Goal: Transaction & Acquisition: Purchase product/service

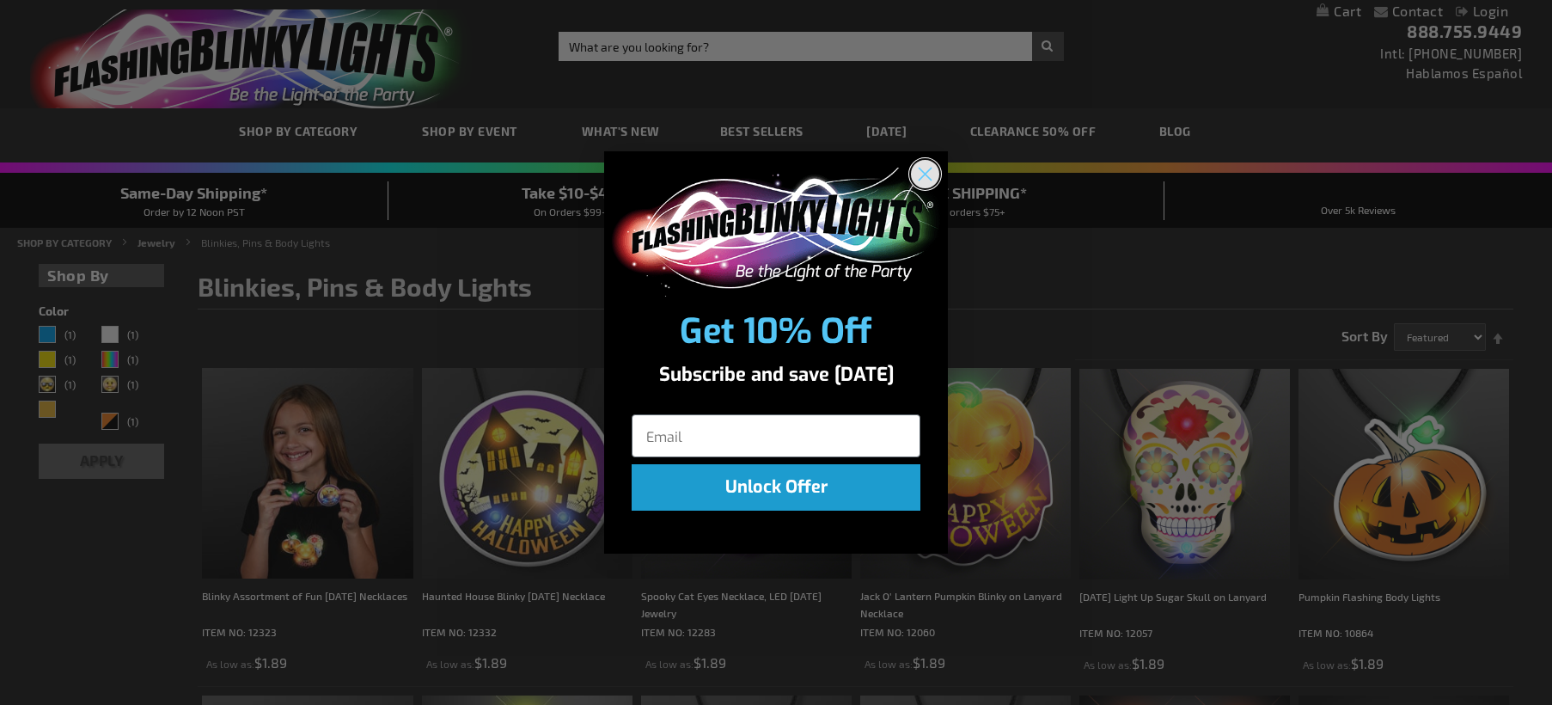
click at [933, 174] on circle "Close dialog" at bounding box center [925, 173] width 28 height 28
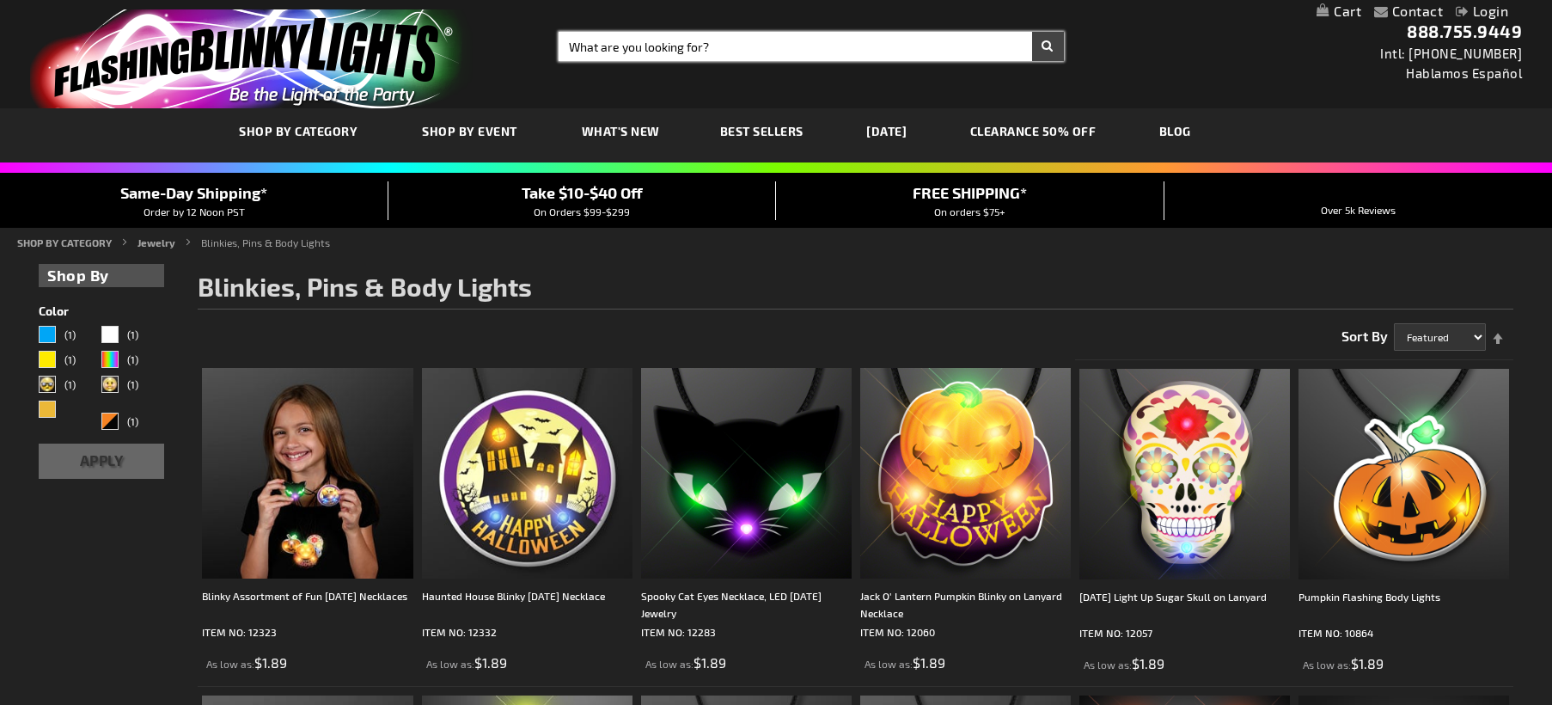
click at [712, 43] on input "Search" at bounding box center [811, 46] width 505 height 29
type input "unicorn"
click at [1032, 32] on button "Search" at bounding box center [1048, 46] width 32 height 29
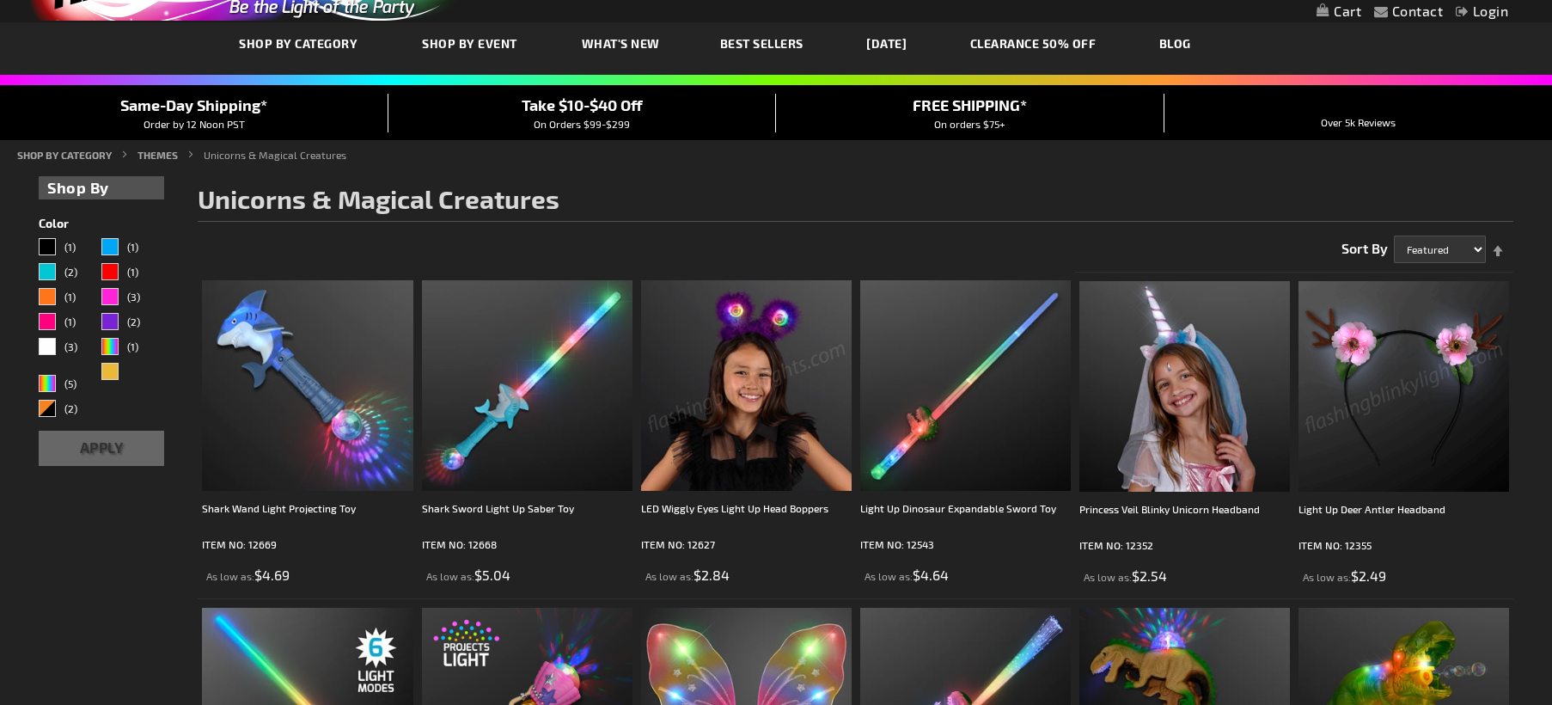
scroll to position [175, 0]
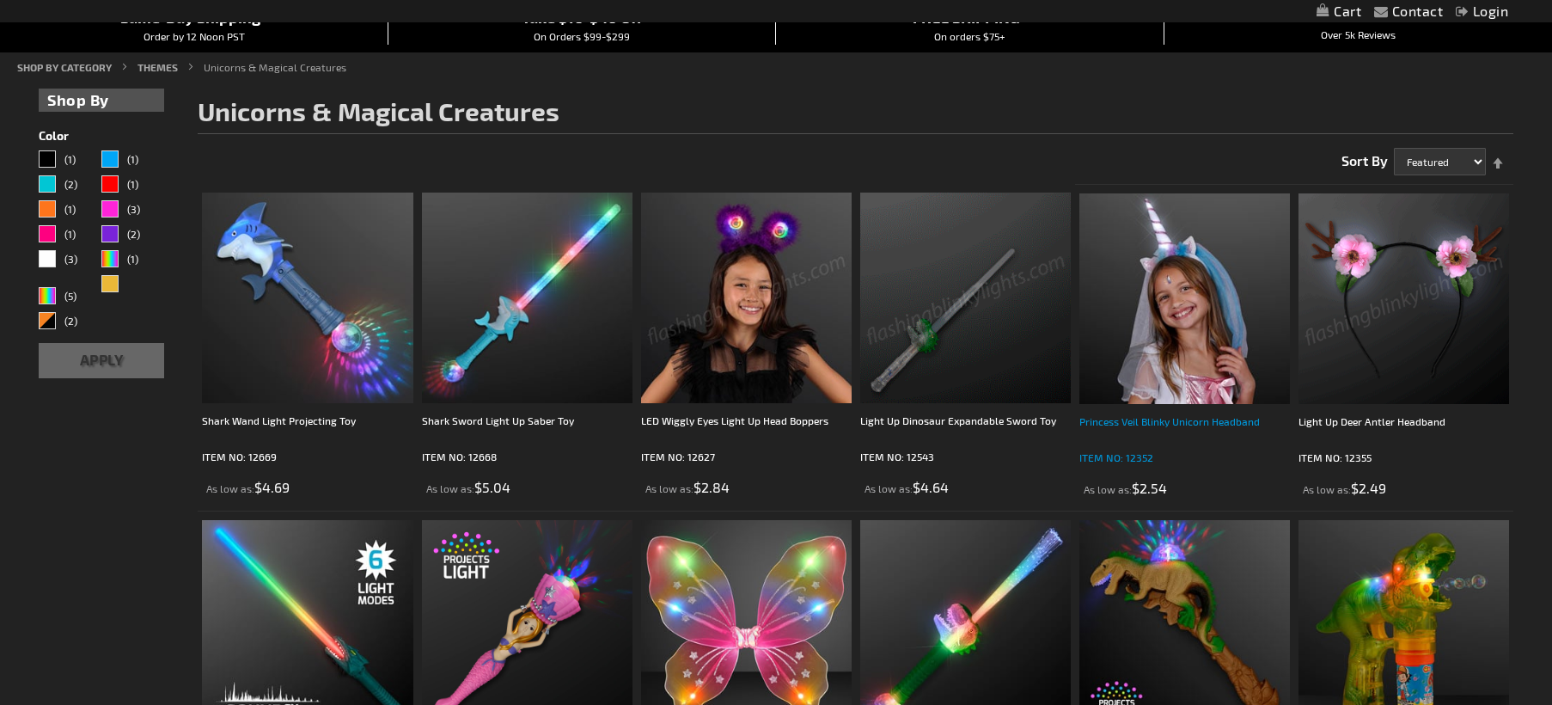
click at [1164, 419] on div "Princess Veil Blinky Unicorn Headband" at bounding box center [1185, 430] width 211 height 34
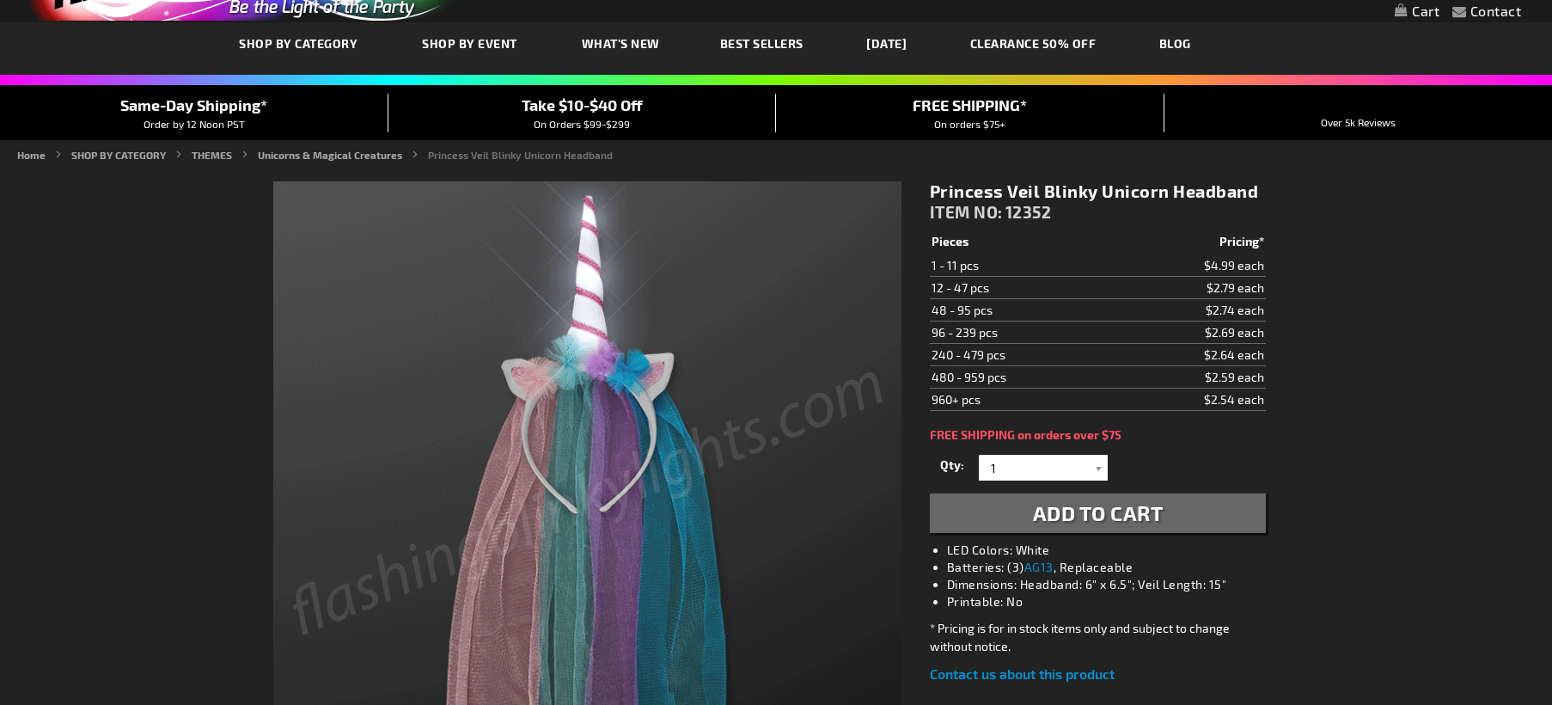
scroll to position [175, 0]
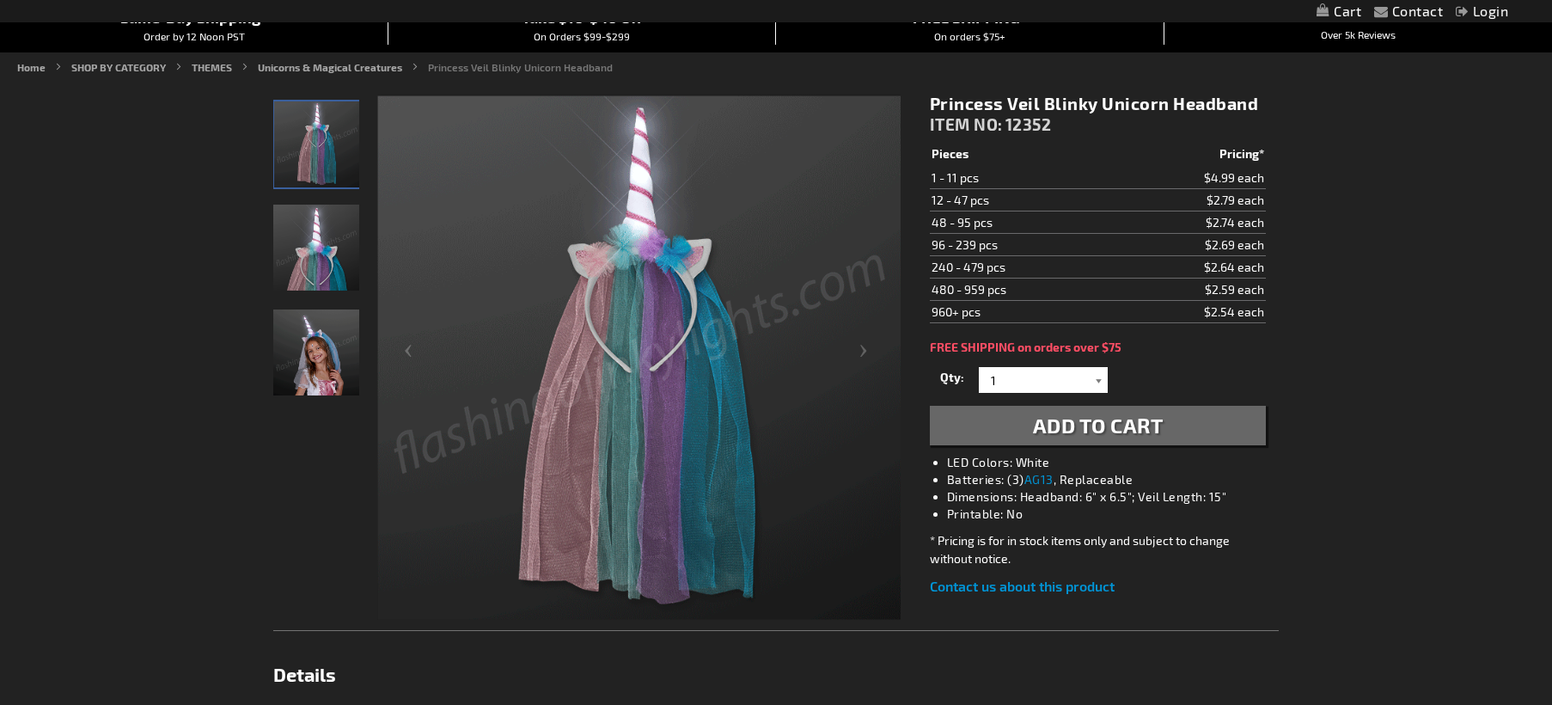
click at [1099, 377] on div at bounding box center [1099, 380] width 17 height 26
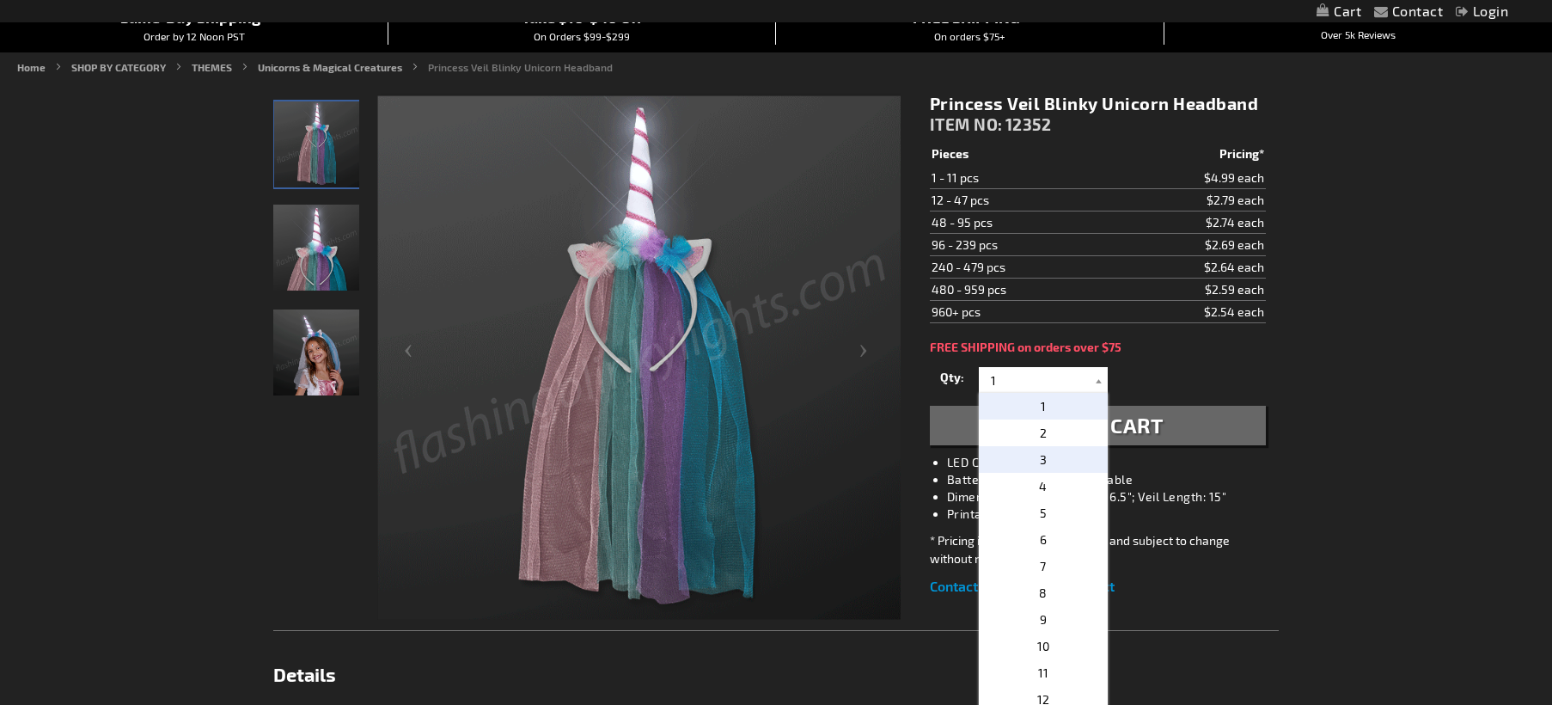
click at [1046, 455] on p "3" at bounding box center [1043, 459] width 129 height 27
type input "3"
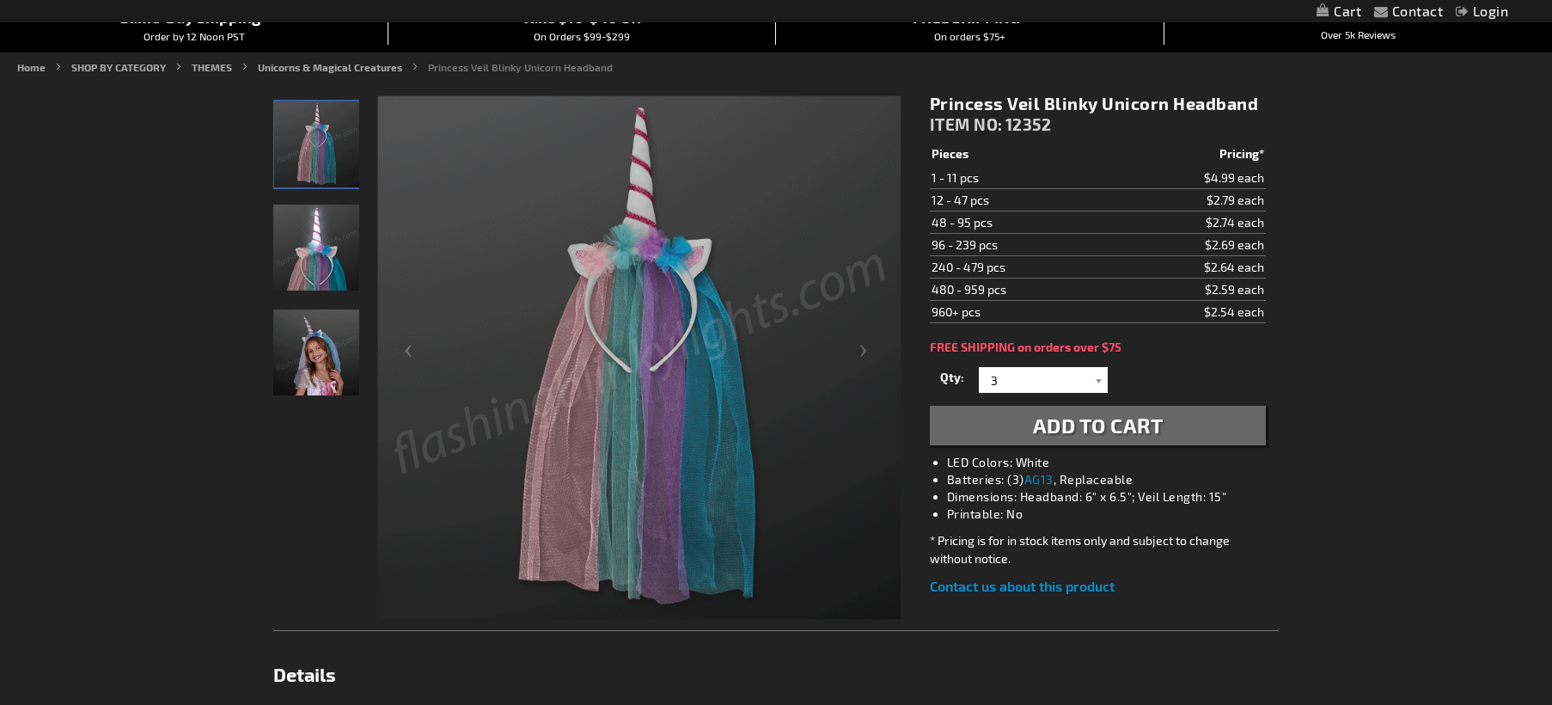
click at [1484, 14] on link "Login" at bounding box center [1482, 11] width 52 height 16
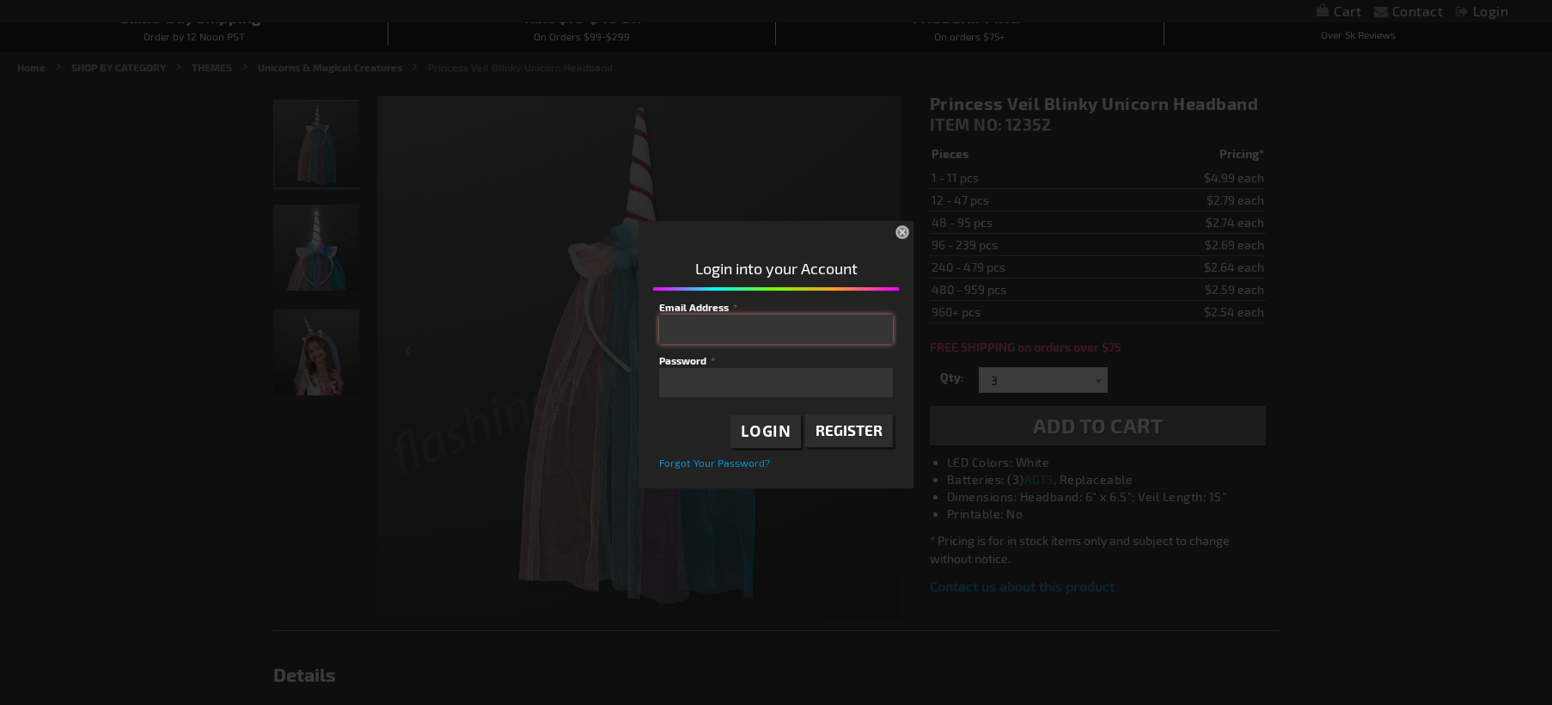
click at [756, 321] on input "Email Address" at bounding box center [776, 329] width 234 height 29
type input "cindy.fairchild@dca.ca.gov"
click at [756, 427] on span "Login" at bounding box center [766, 431] width 51 height 20
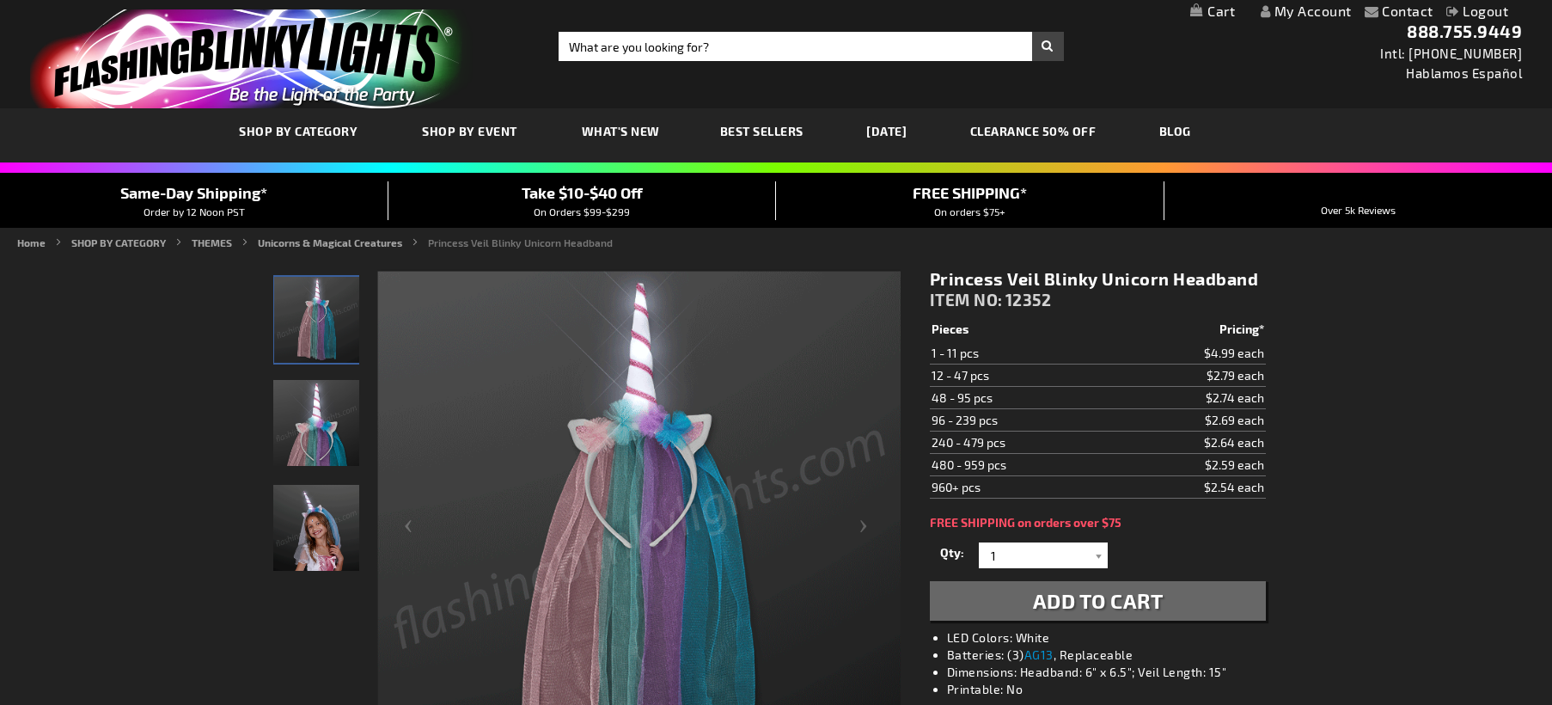
click at [1207, 15] on link "My Cart" at bounding box center [1212, 11] width 45 height 16
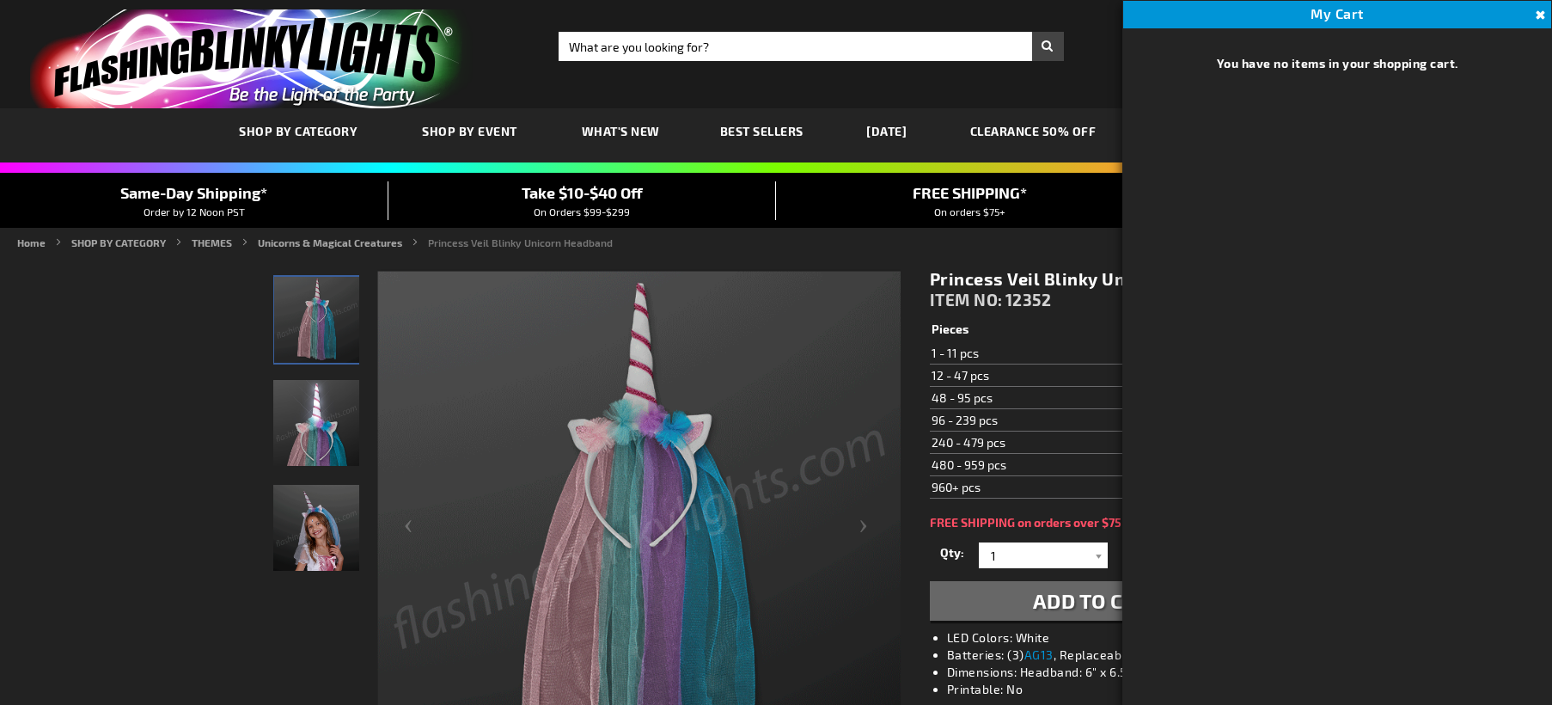
click at [1120, 48] on div "Toggle Nav Search Search × Search 888.755.9449 Intl: 818-753-8303 Hablamos Espa…" at bounding box center [776, 54] width 1552 height 108
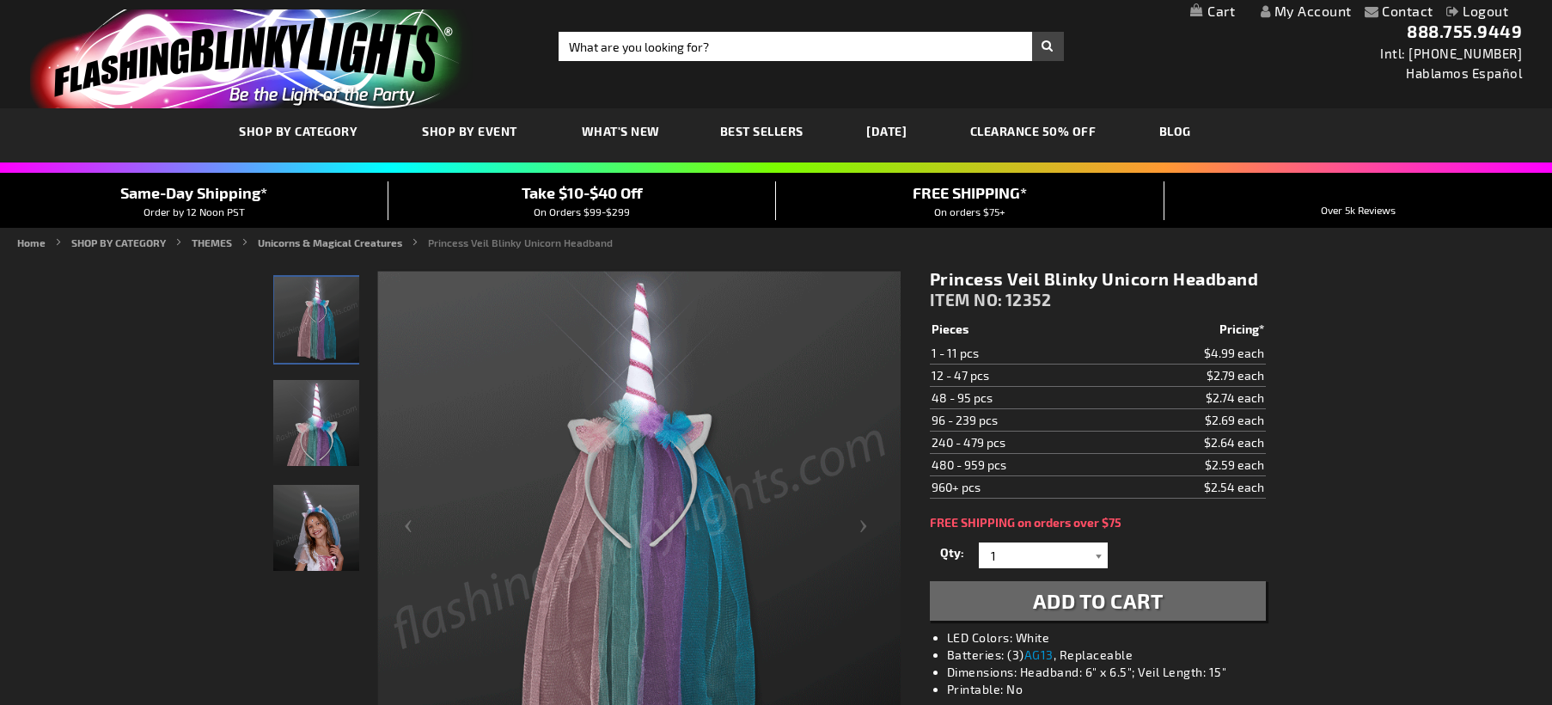
click at [1100, 558] on div at bounding box center [1099, 555] width 17 height 26
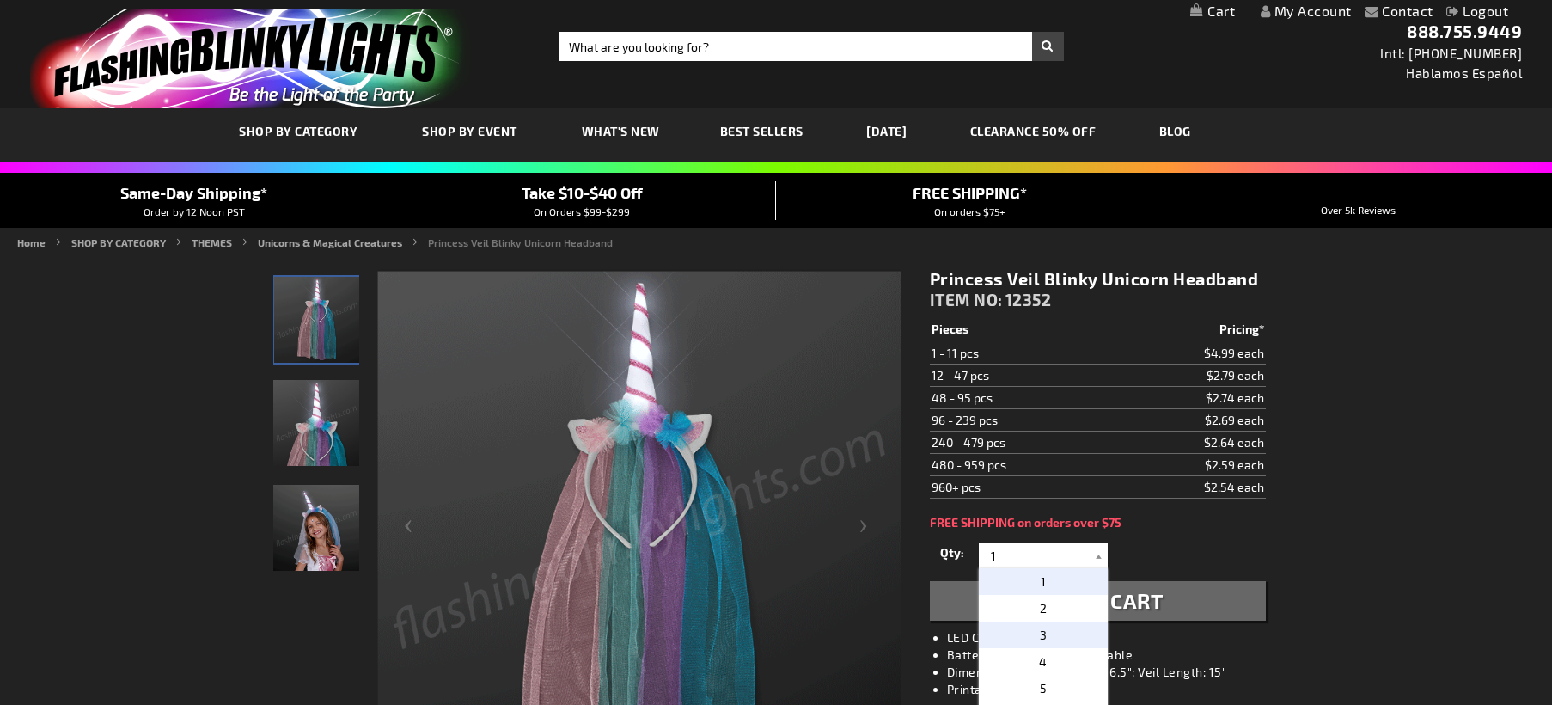
click at [1048, 637] on p "3" at bounding box center [1043, 634] width 129 height 27
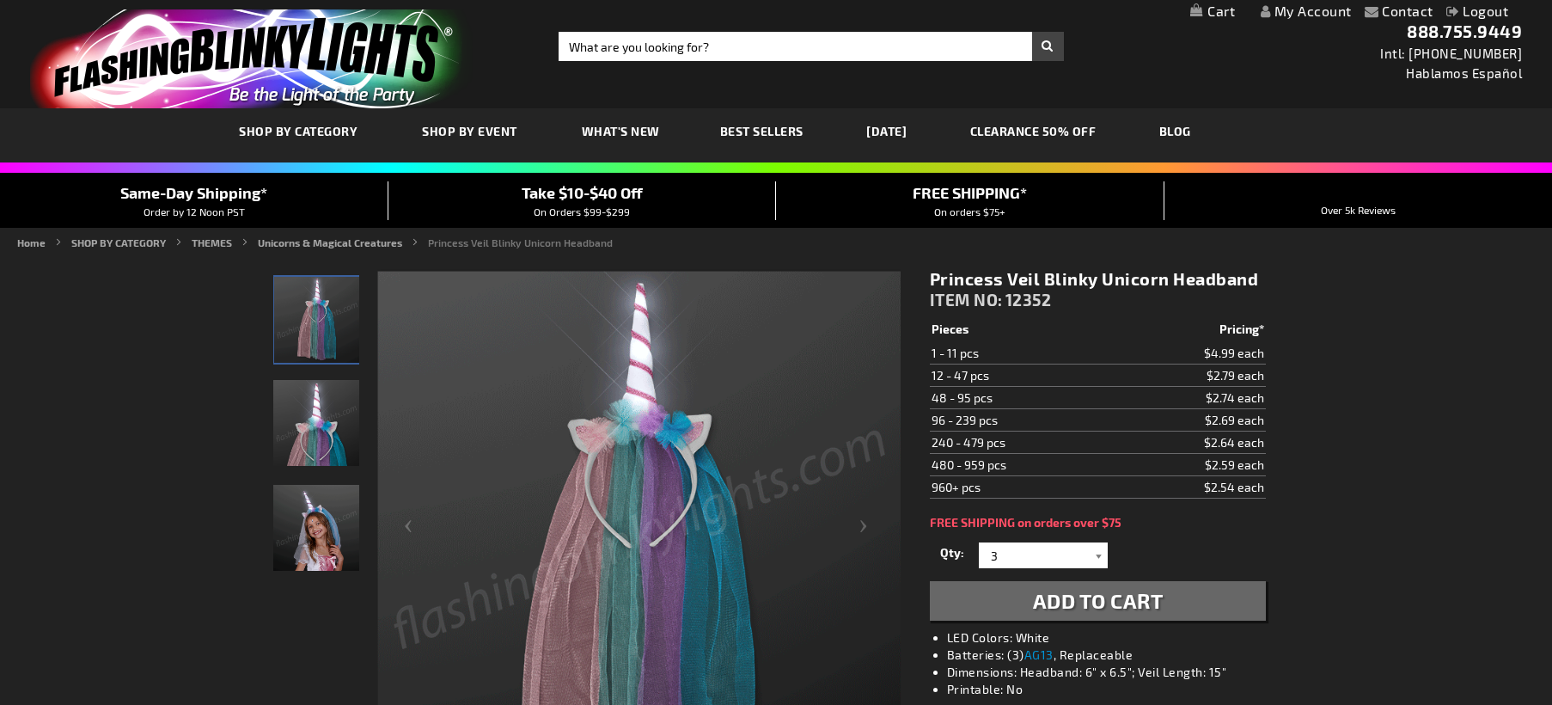
click at [1099, 551] on div at bounding box center [1099, 555] width 17 height 26
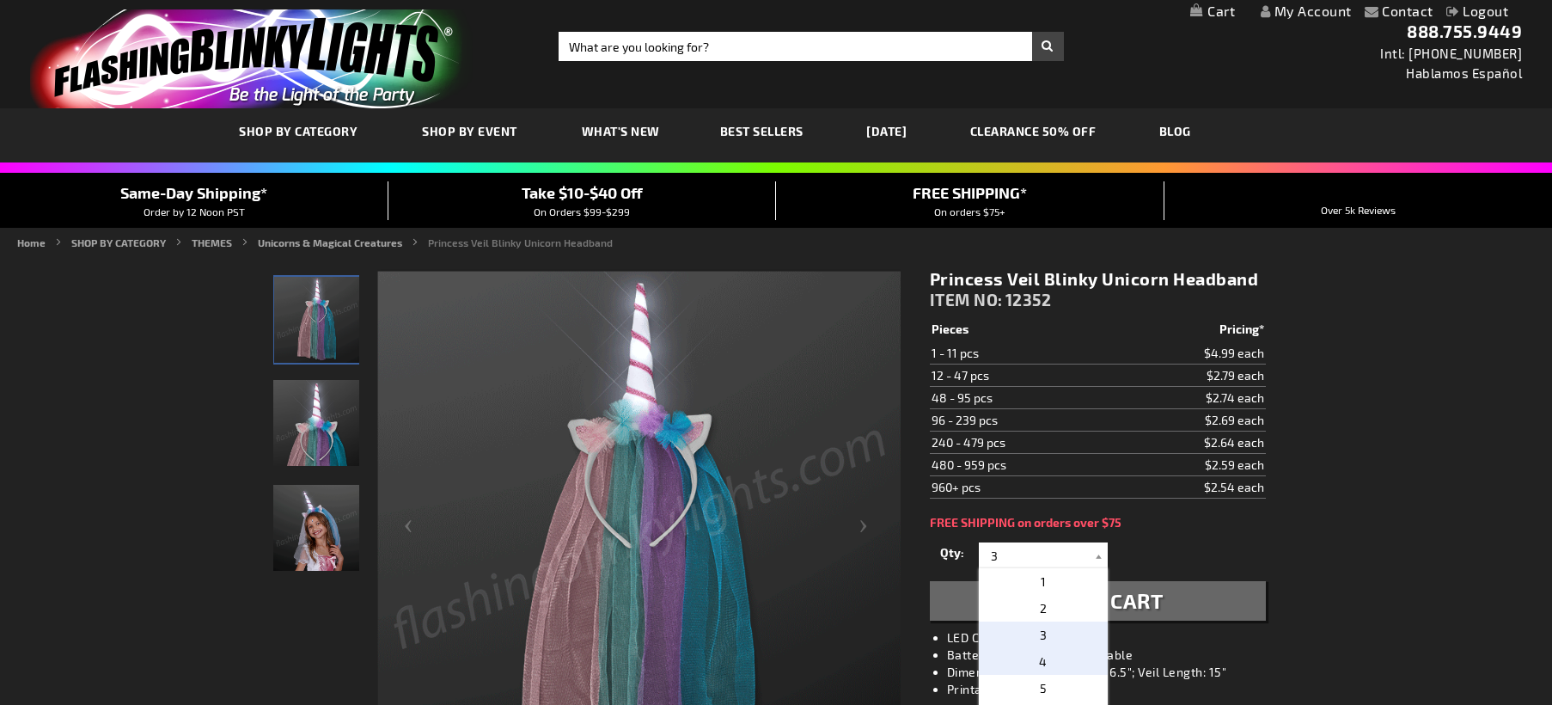
click at [1053, 666] on p "4" at bounding box center [1043, 661] width 129 height 27
type input "4"
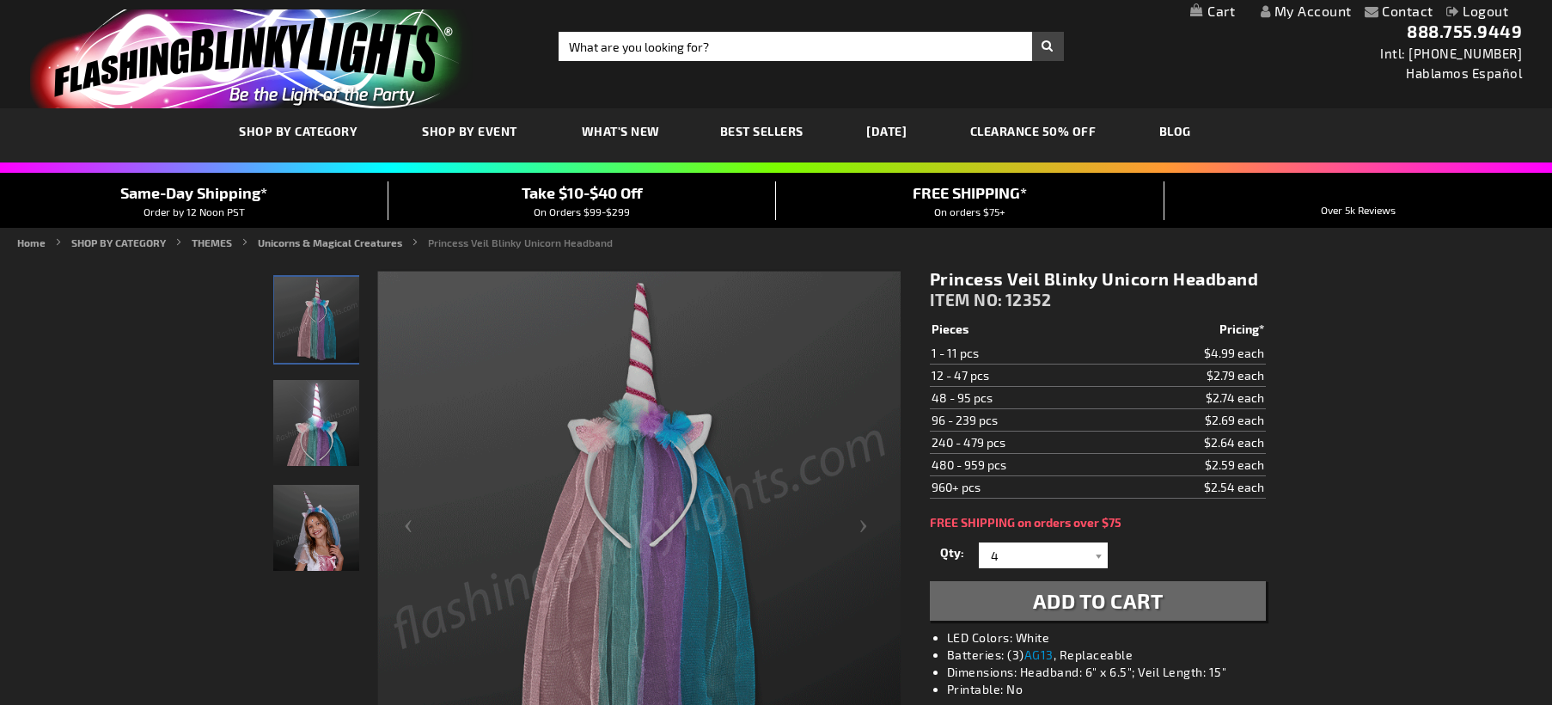
click at [988, 598] on button "Add to Cart" at bounding box center [1098, 601] width 336 height 40
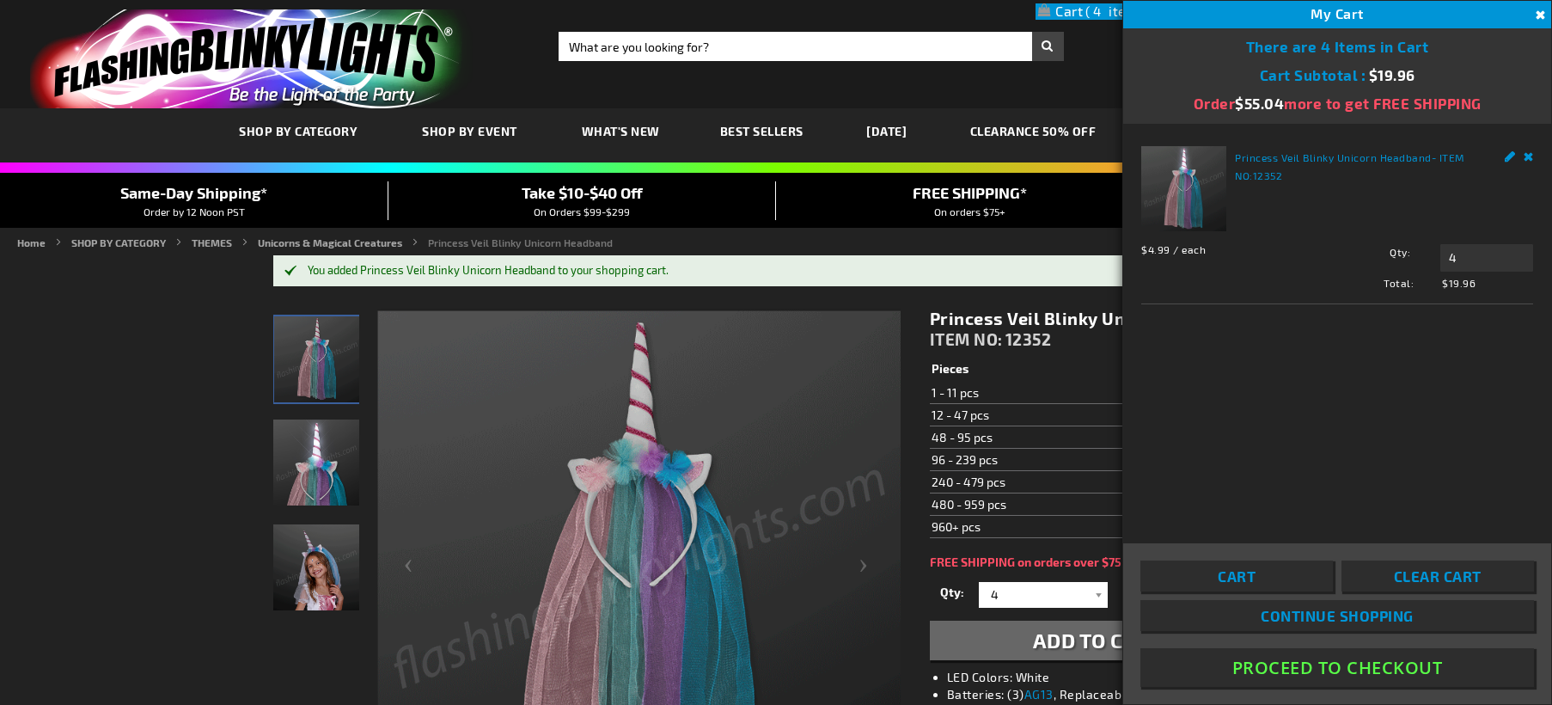
click at [1301, 662] on button "Proceed To Checkout" at bounding box center [1338, 667] width 394 height 39
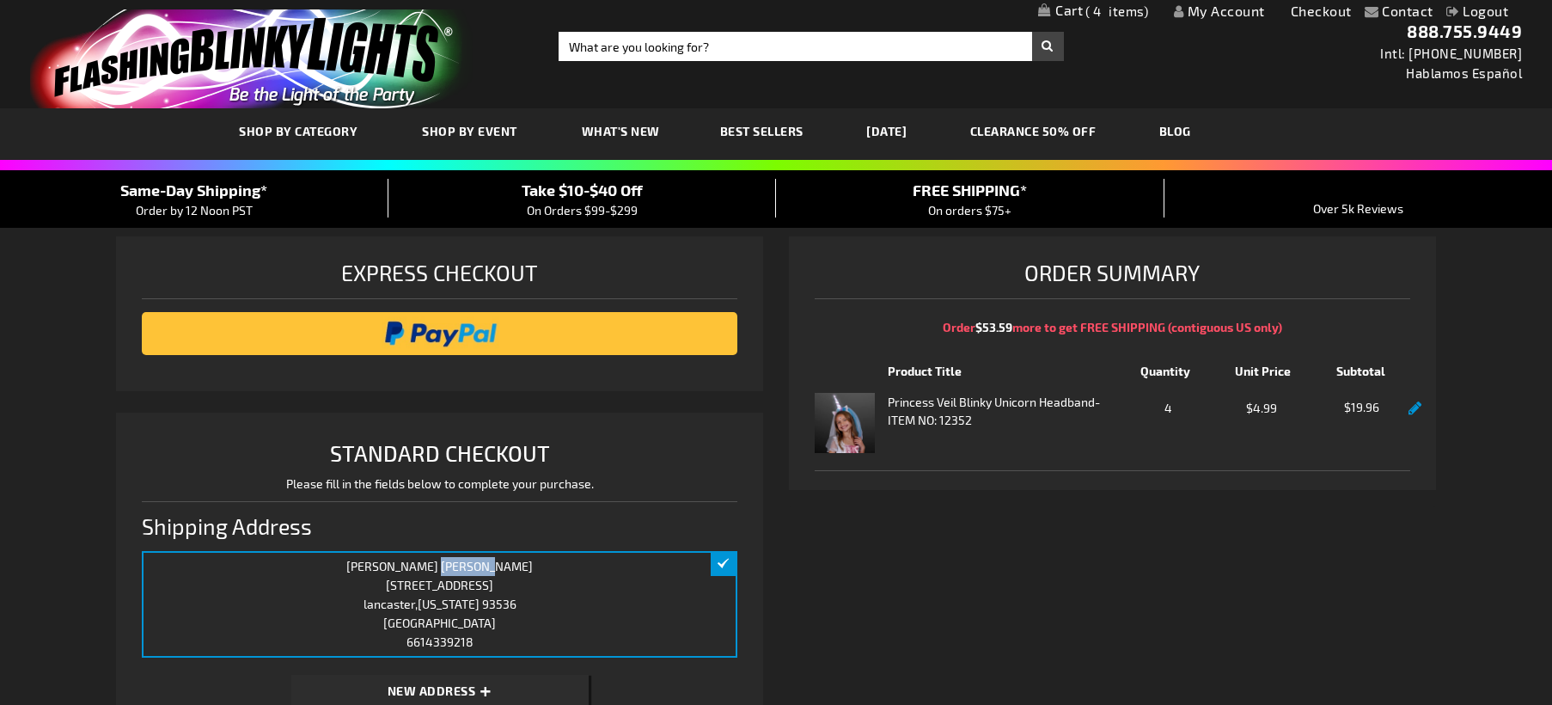
drag, startPoint x: 431, startPoint y: 566, endPoint x: 480, endPoint y: 565, distance: 49.0
click at [480, 565] on div "[PERSON_NAME] [STREET_ADDRESS][US_STATE] 6614339218 Edit" at bounding box center [440, 604] width 596 height 107
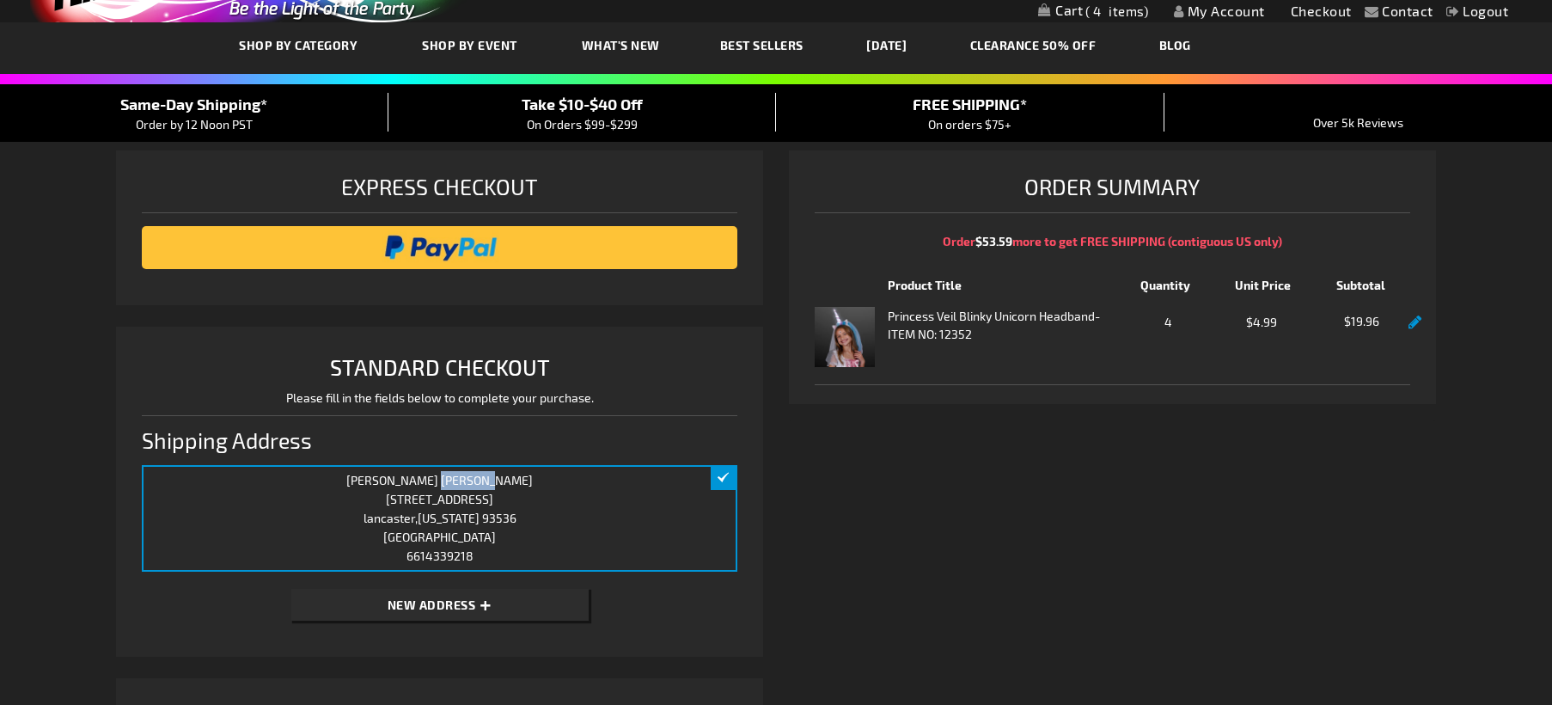
scroll to position [175, 0]
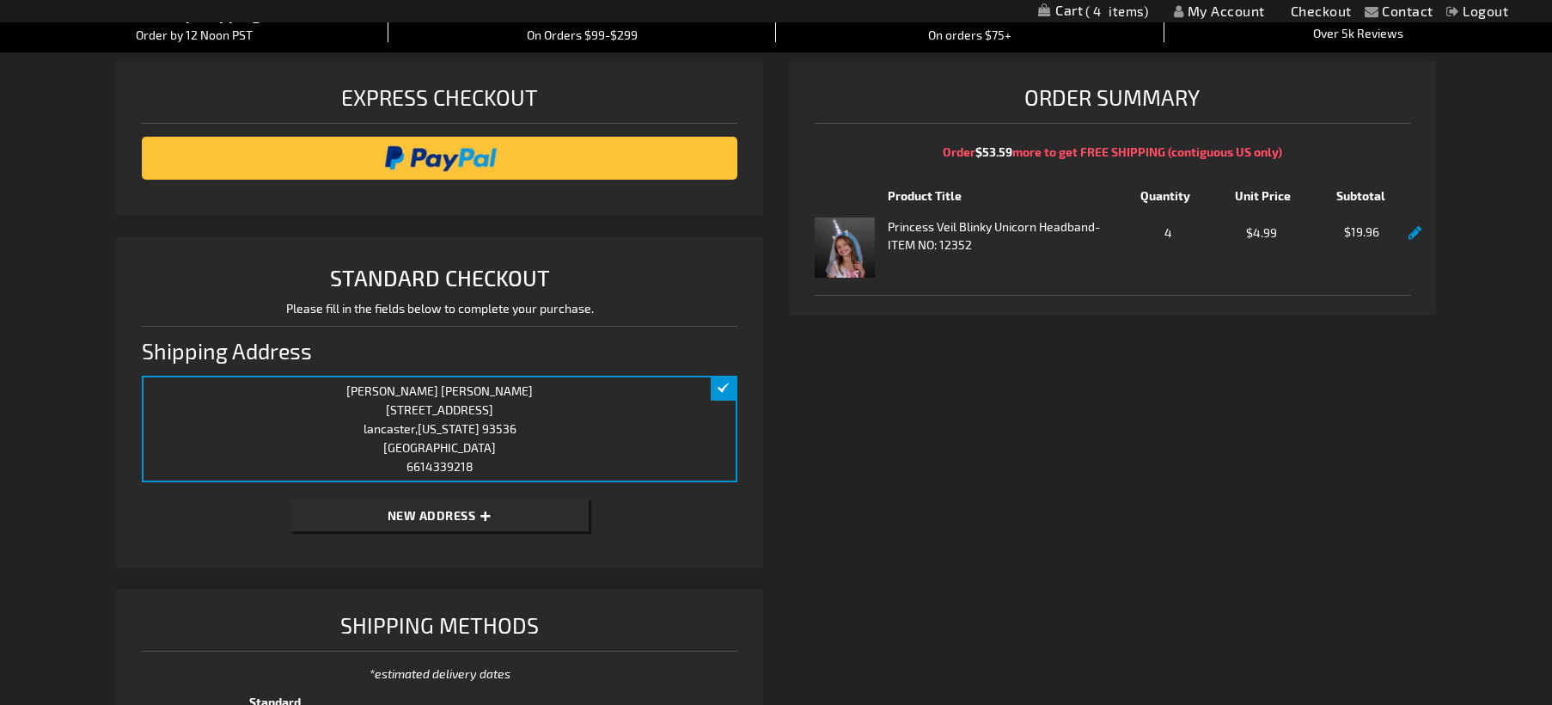
click at [608, 423] on div "cindy Crumlish 43820 58th st west lancaster , California 93536 United States 66…" at bounding box center [440, 429] width 596 height 107
click at [1241, 15] on link "My Account" at bounding box center [1219, 11] width 91 height 16
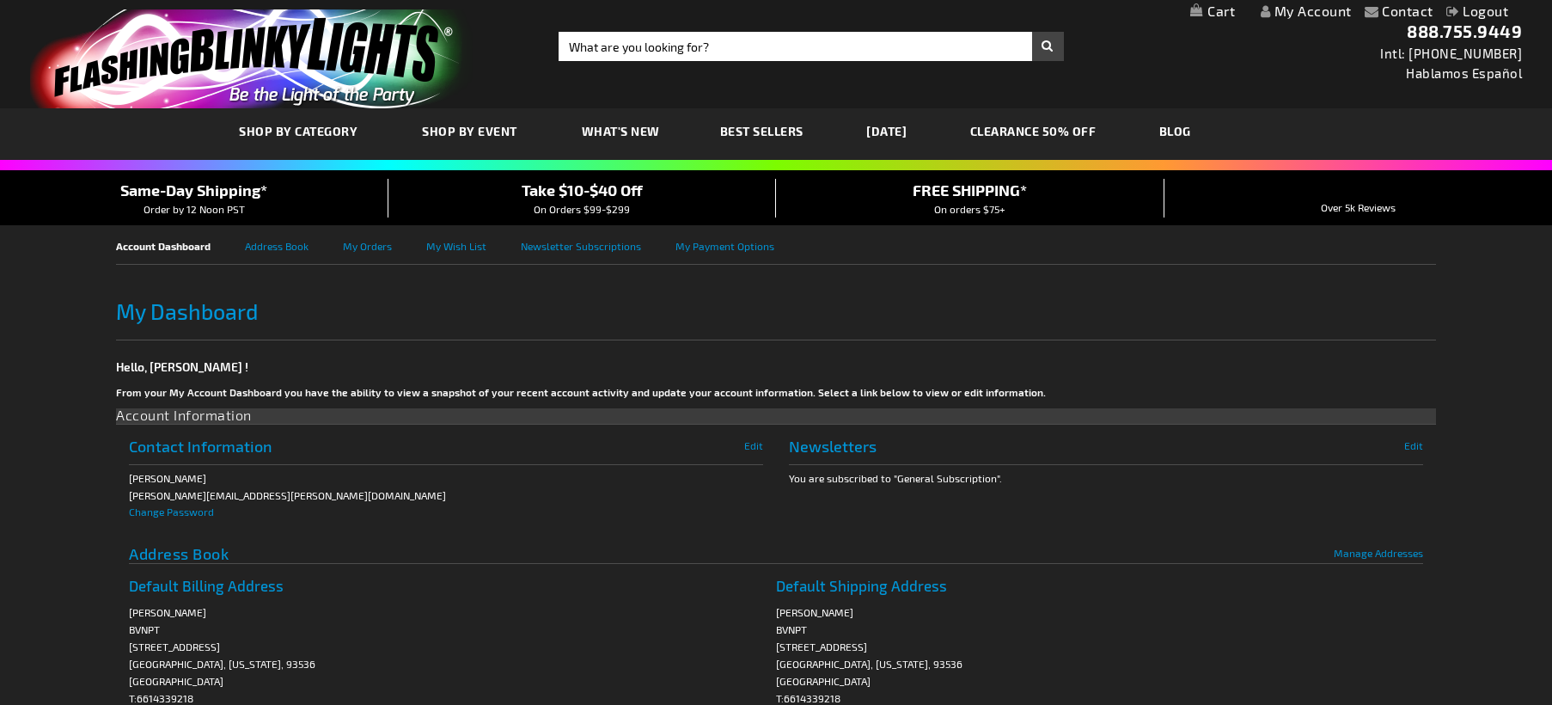
scroll to position [88, 0]
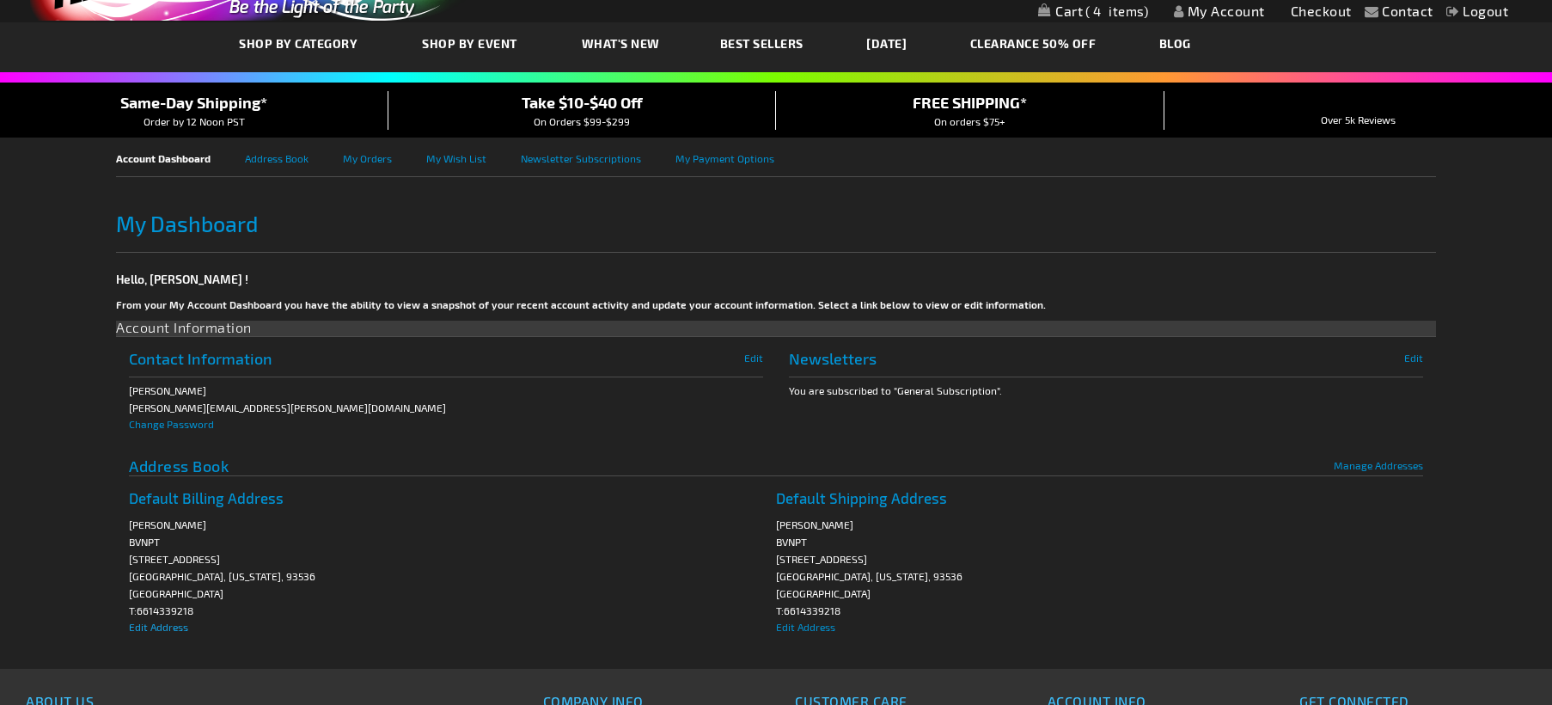
click at [159, 627] on span "Edit Address" at bounding box center [158, 627] width 59 height 12
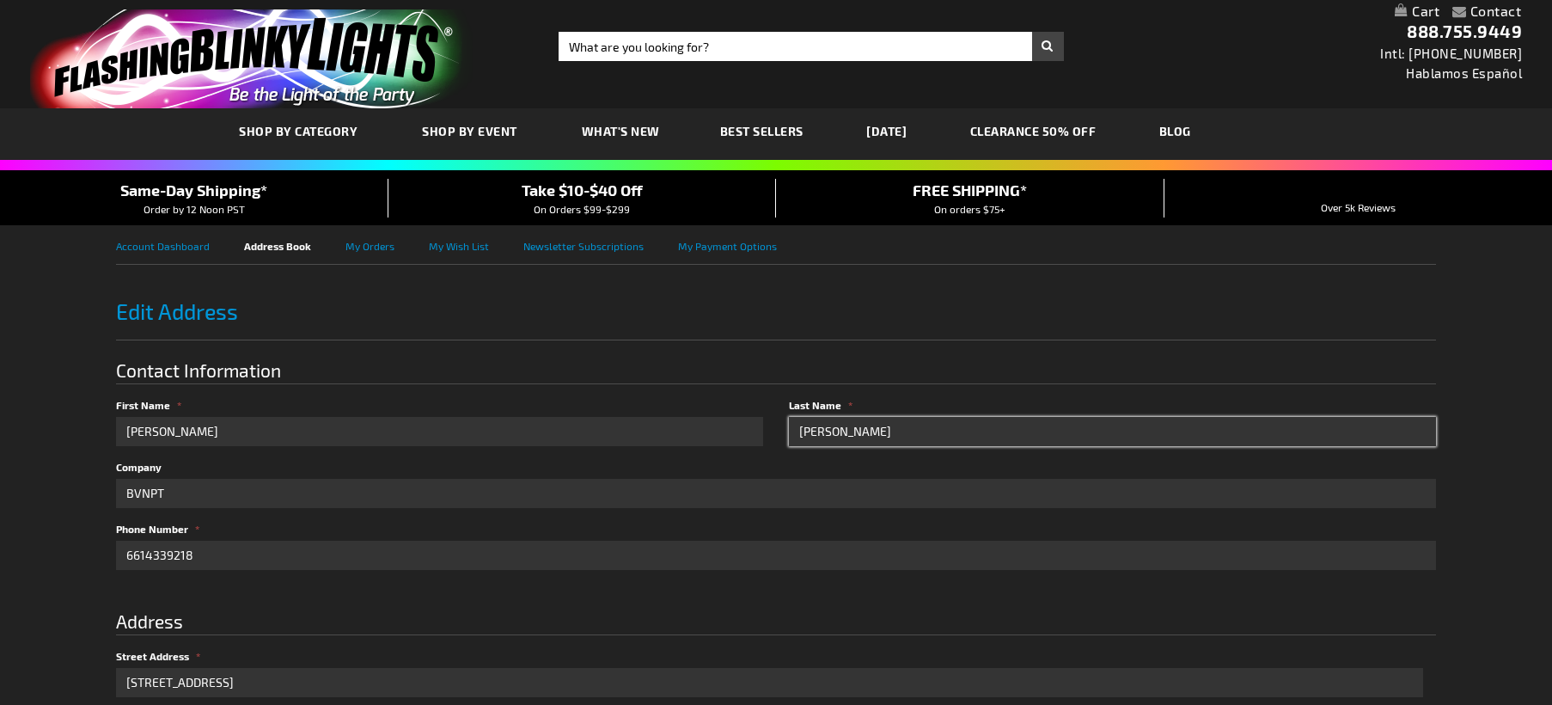
drag, startPoint x: 787, startPoint y: 432, endPoint x: 777, endPoint y: 432, distance: 10.3
click at [777, 432] on div "Last Name Crumlish" at bounding box center [1106, 421] width 660 height 49
type input "Fairchild"
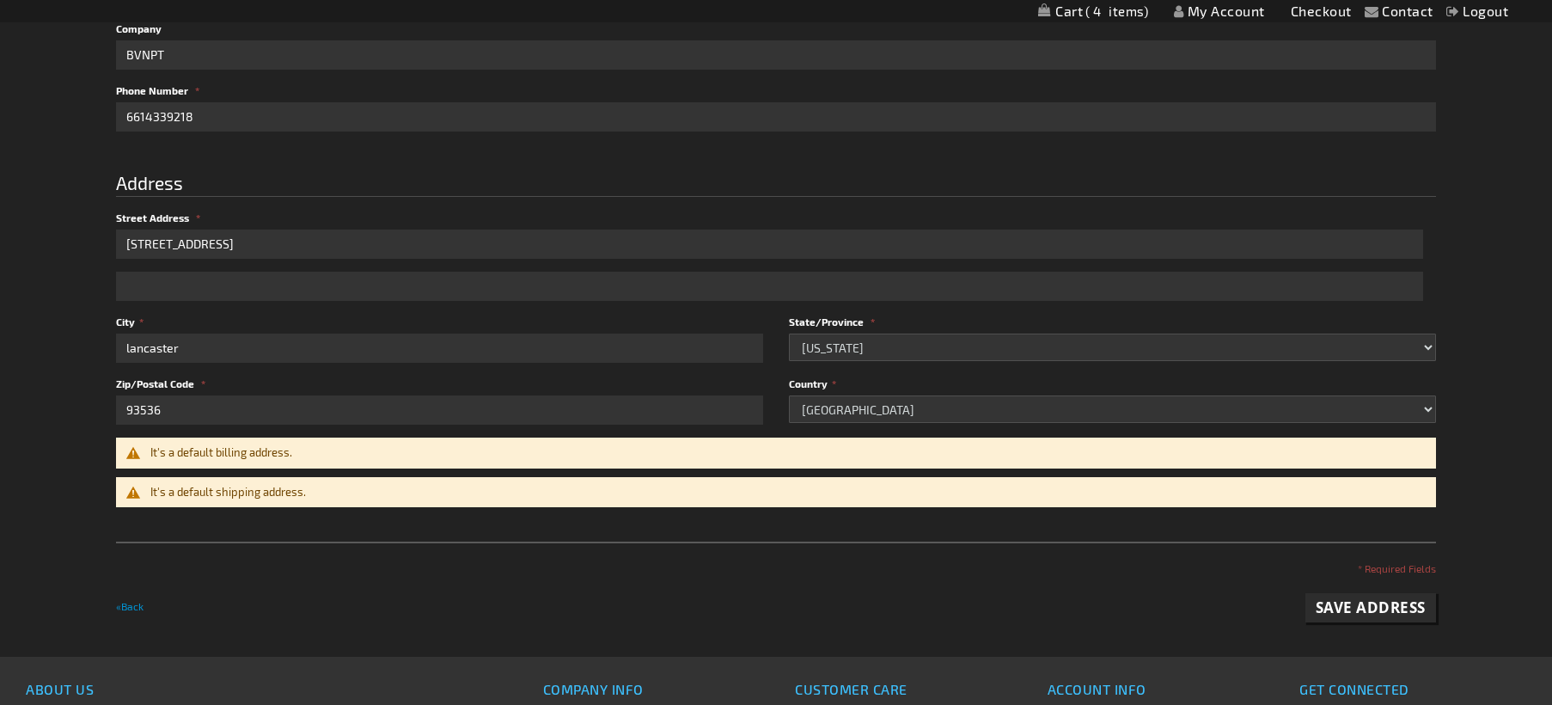
scroll to position [526, 0]
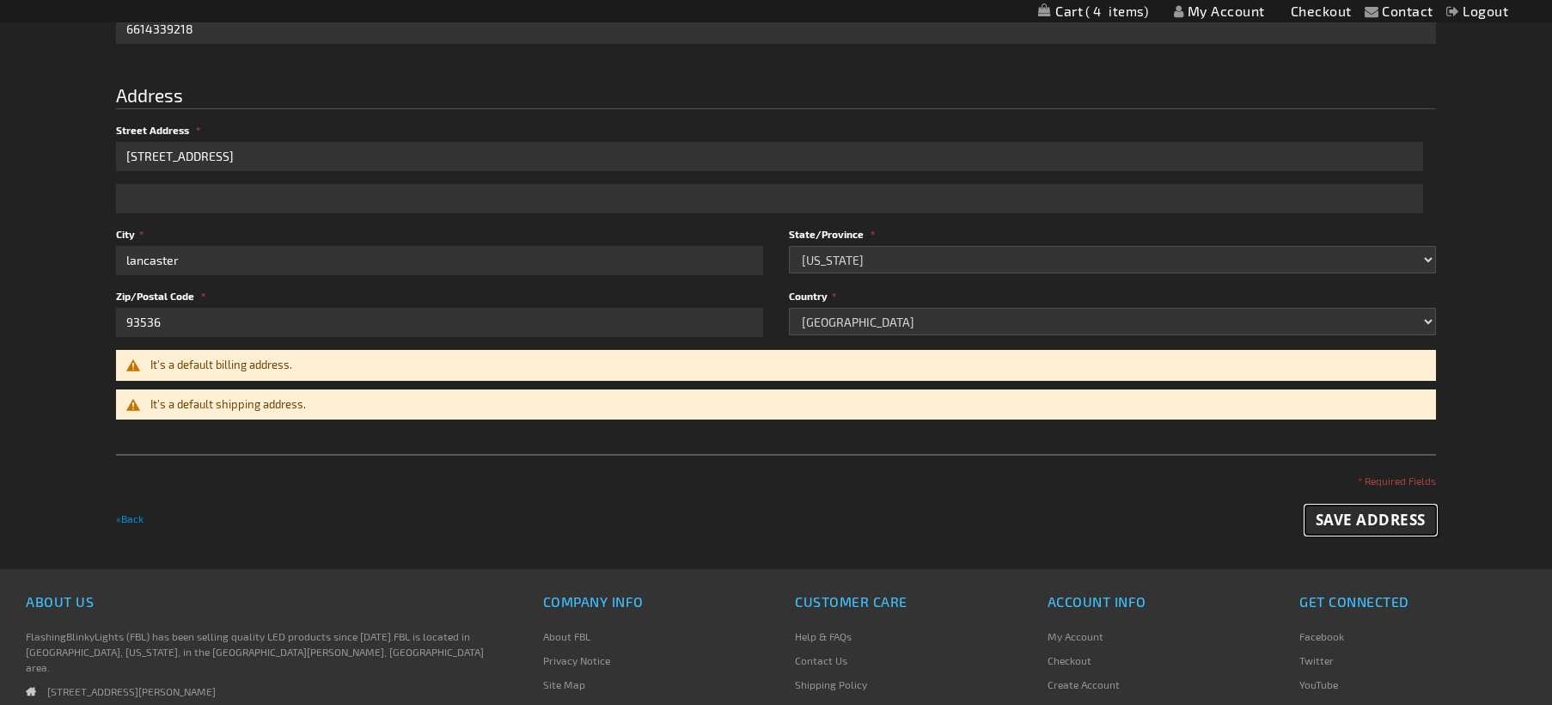
click at [1347, 518] on span "Save Address" at bounding box center [1371, 520] width 110 height 20
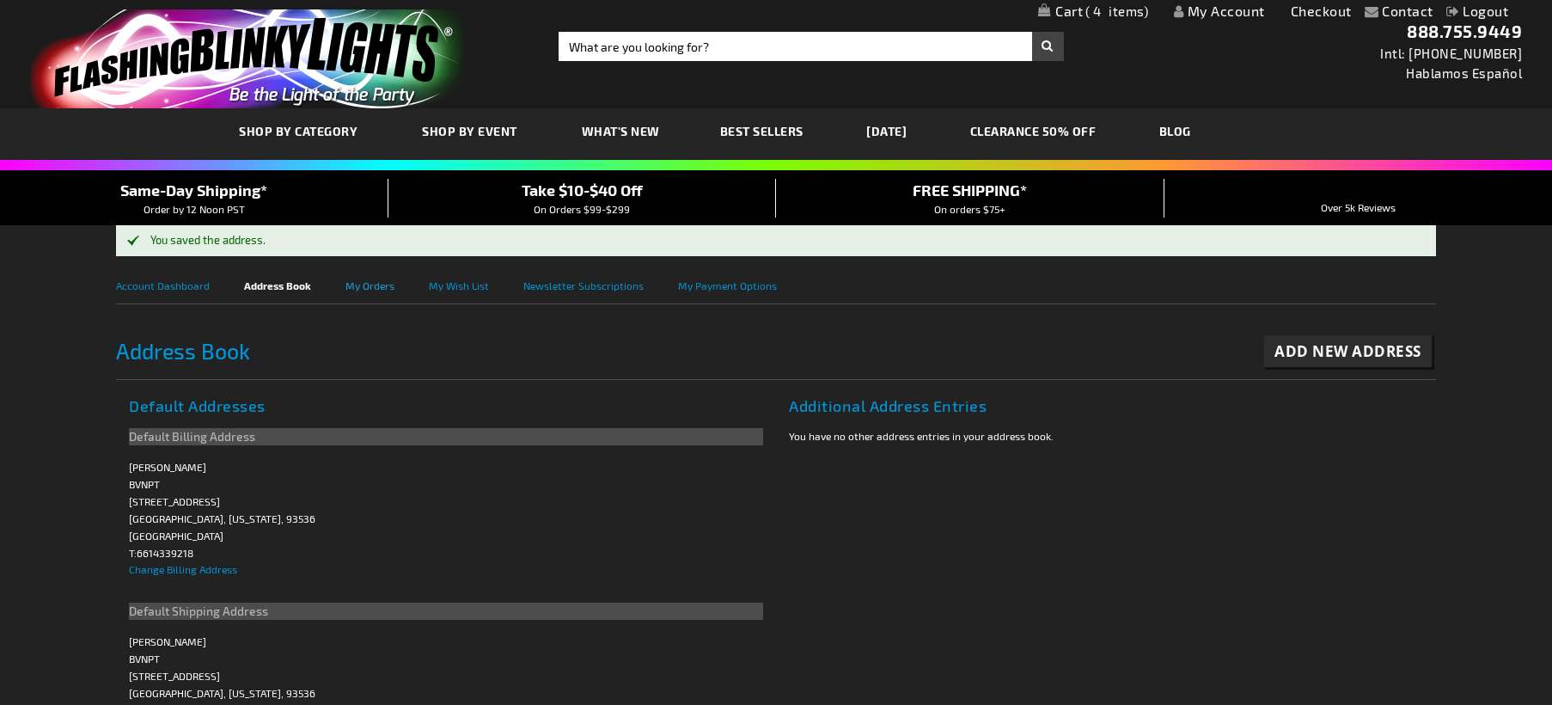
click at [360, 285] on link "My Orders" at bounding box center [387, 284] width 83 height 39
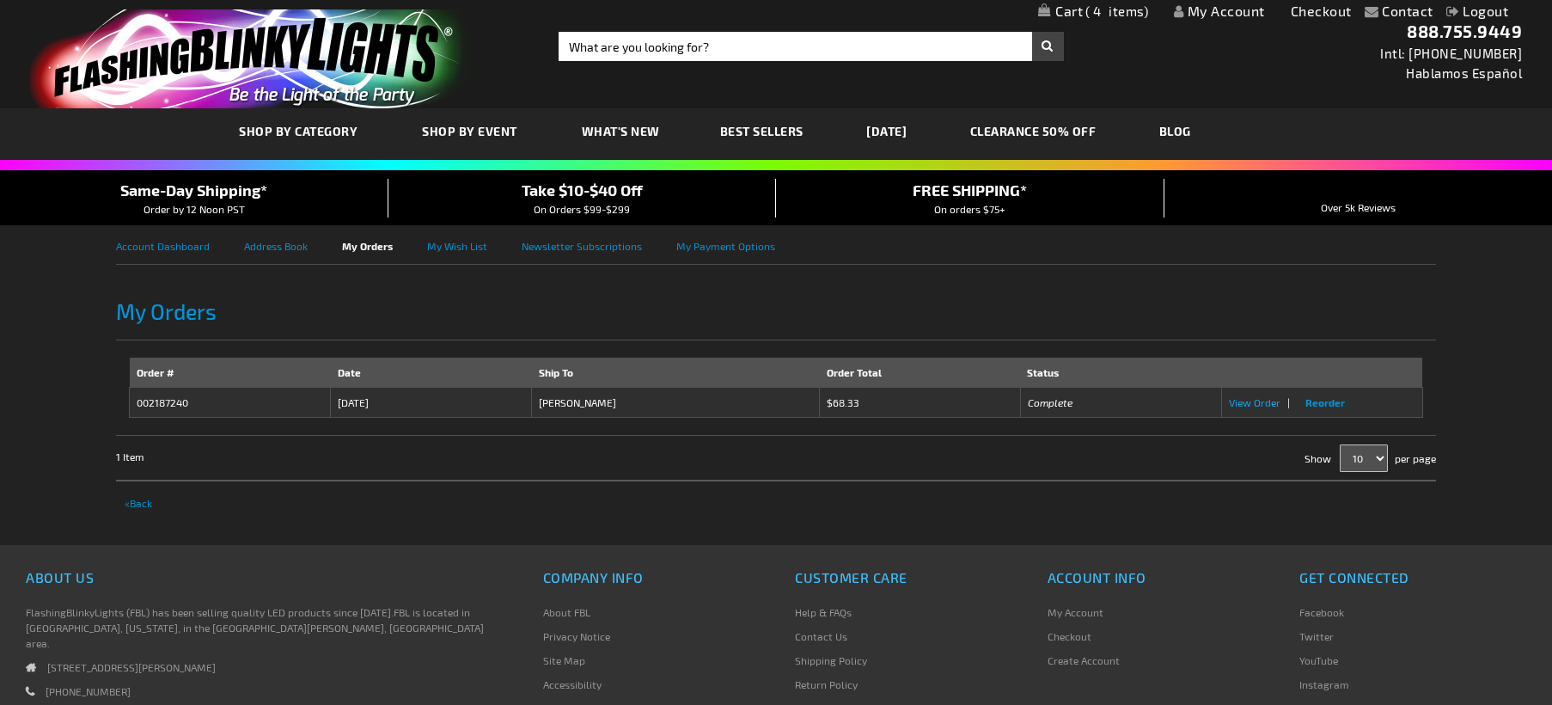
click at [1257, 401] on span "View Order" at bounding box center [1255, 402] width 52 height 12
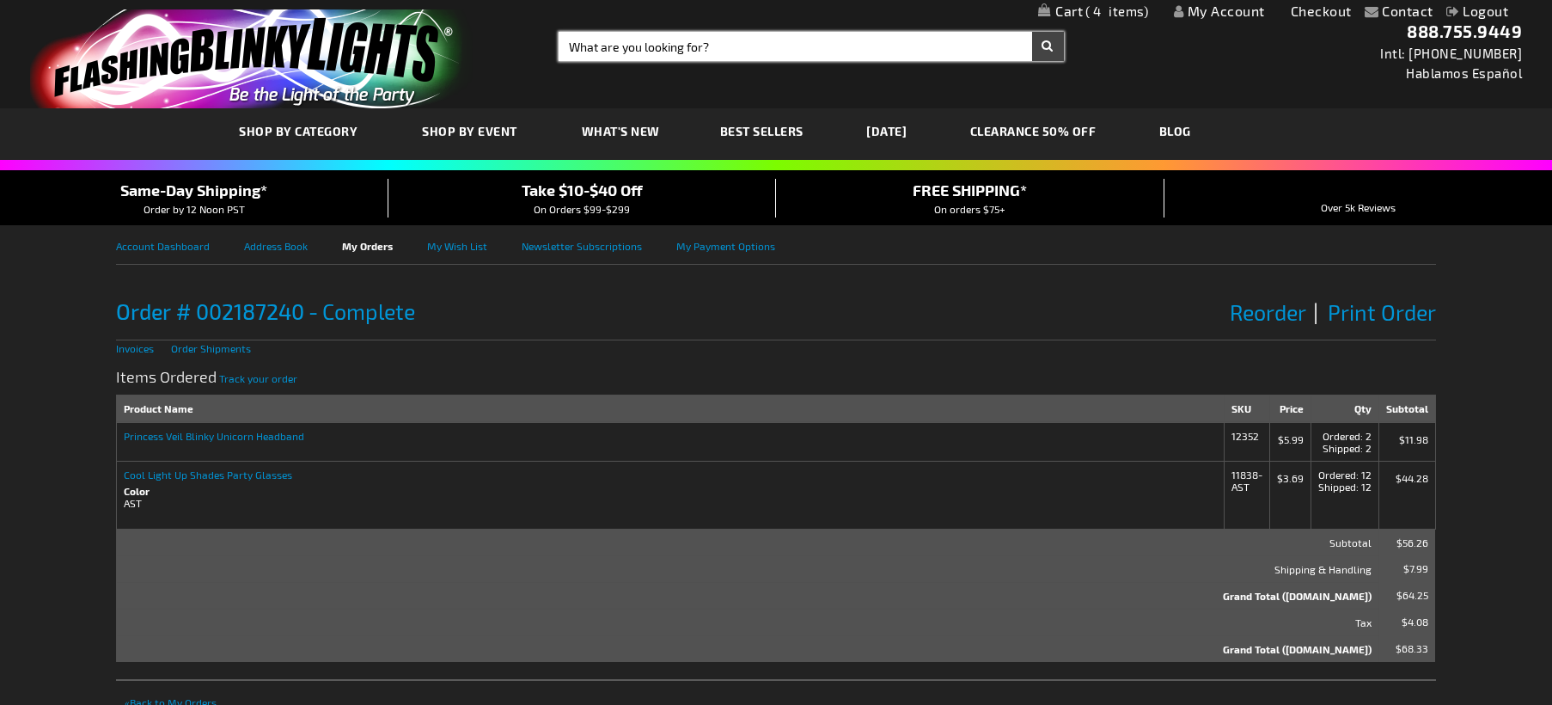
drag, startPoint x: 837, startPoint y: 40, endPoint x: 583, endPoint y: 47, distance: 254.5
click at [583, 47] on input "Search" at bounding box center [811, 46] width 505 height 29
type input "unicorn sunglasses"
click at [1032, 32] on button "Search" at bounding box center [1048, 46] width 32 height 29
click at [1045, 43] on button "Search" at bounding box center [1048, 46] width 32 height 29
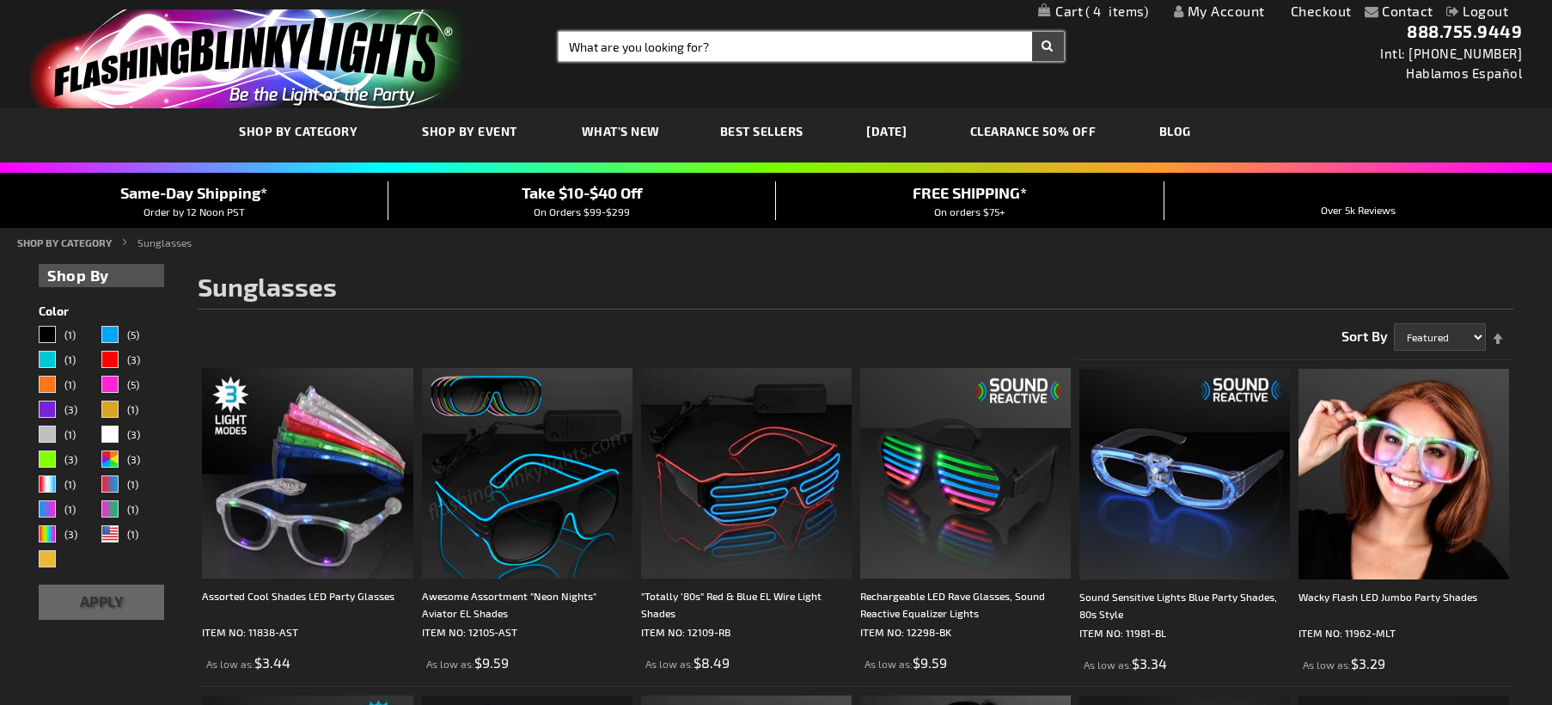
drag, startPoint x: 750, startPoint y: 41, endPoint x: 584, endPoint y: 42, distance: 166.8
click at [584, 42] on input "Search" at bounding box center [811, 46] width 505 height 29
type input "unicorn"
click at [1032, 32] on button "Search" at bounding box center [1048, 46] width 32 height 29
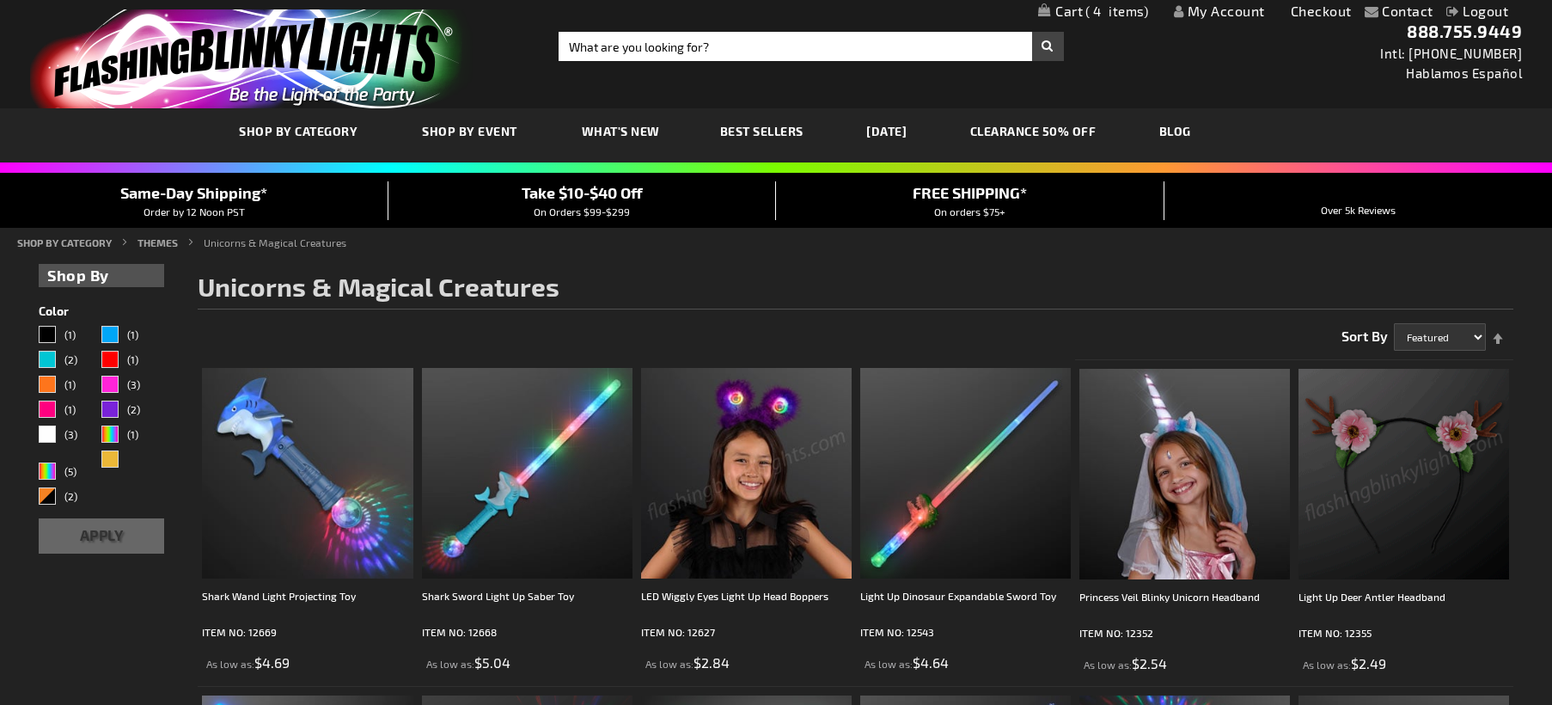
click at [1215, 10] on link "My Account" at bounding box center [1219, 11] width 91 height 16
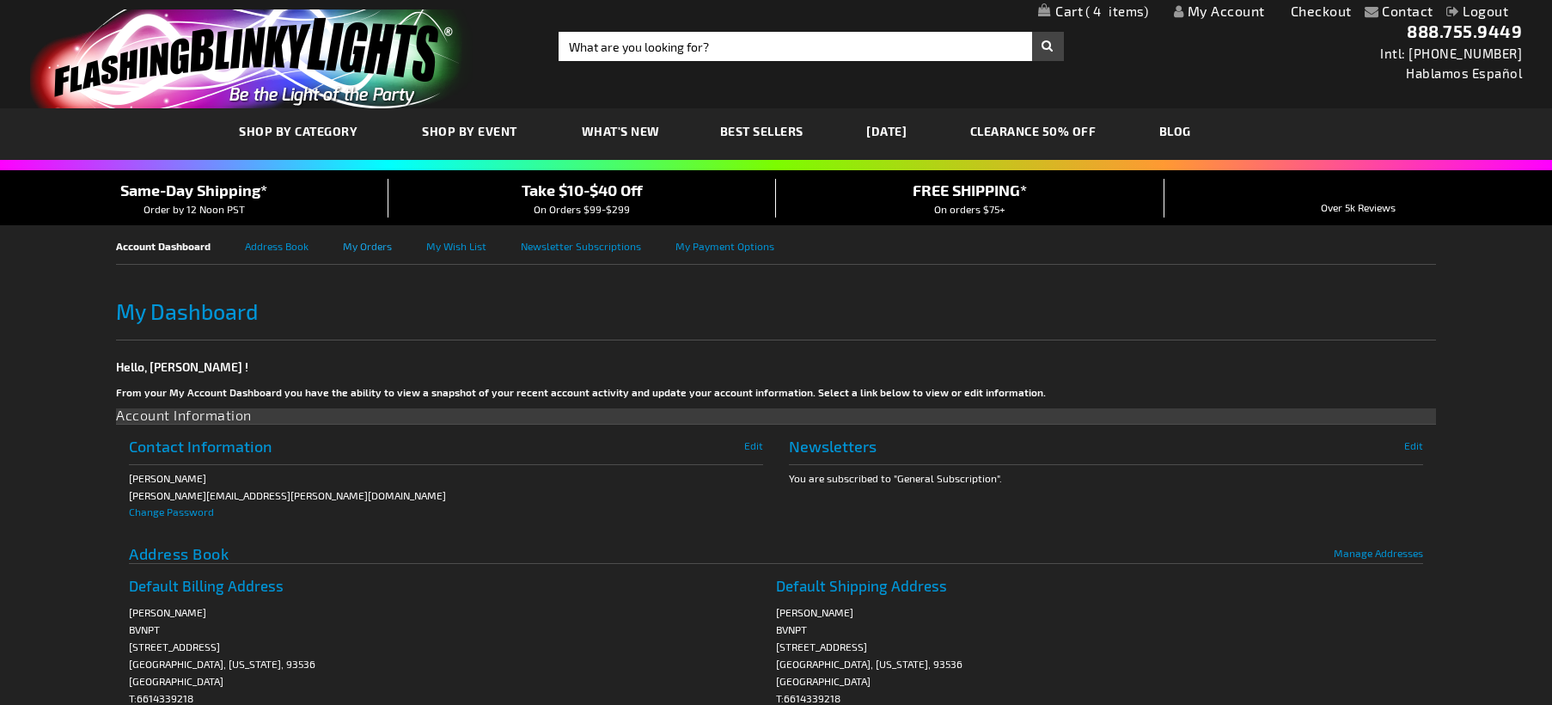
click at [386, 247] on link "My Orders" at bounding box center [384, 244] width 83 height 39
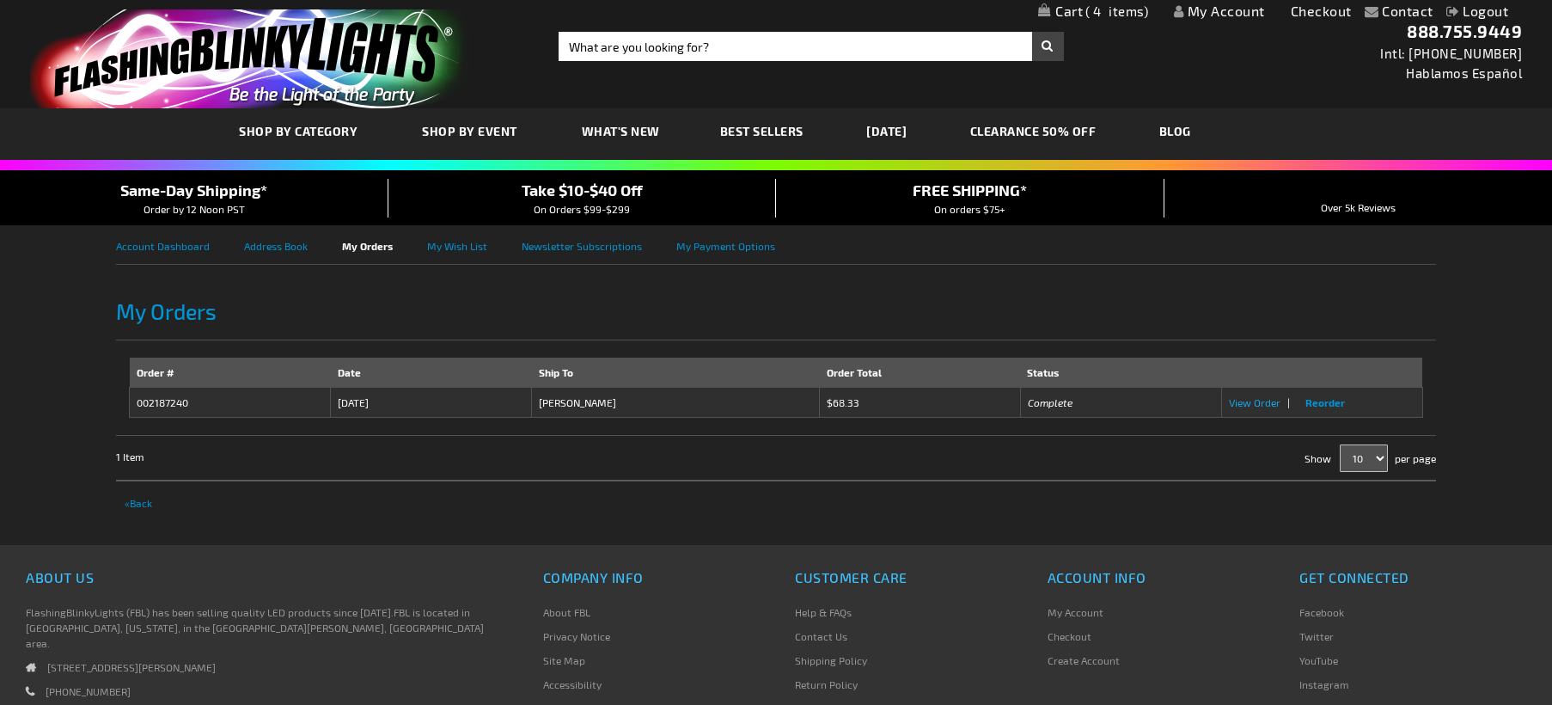
click at [1266, 398] on span "View Order" at bounding box center [1255, 402] width 52 height 12
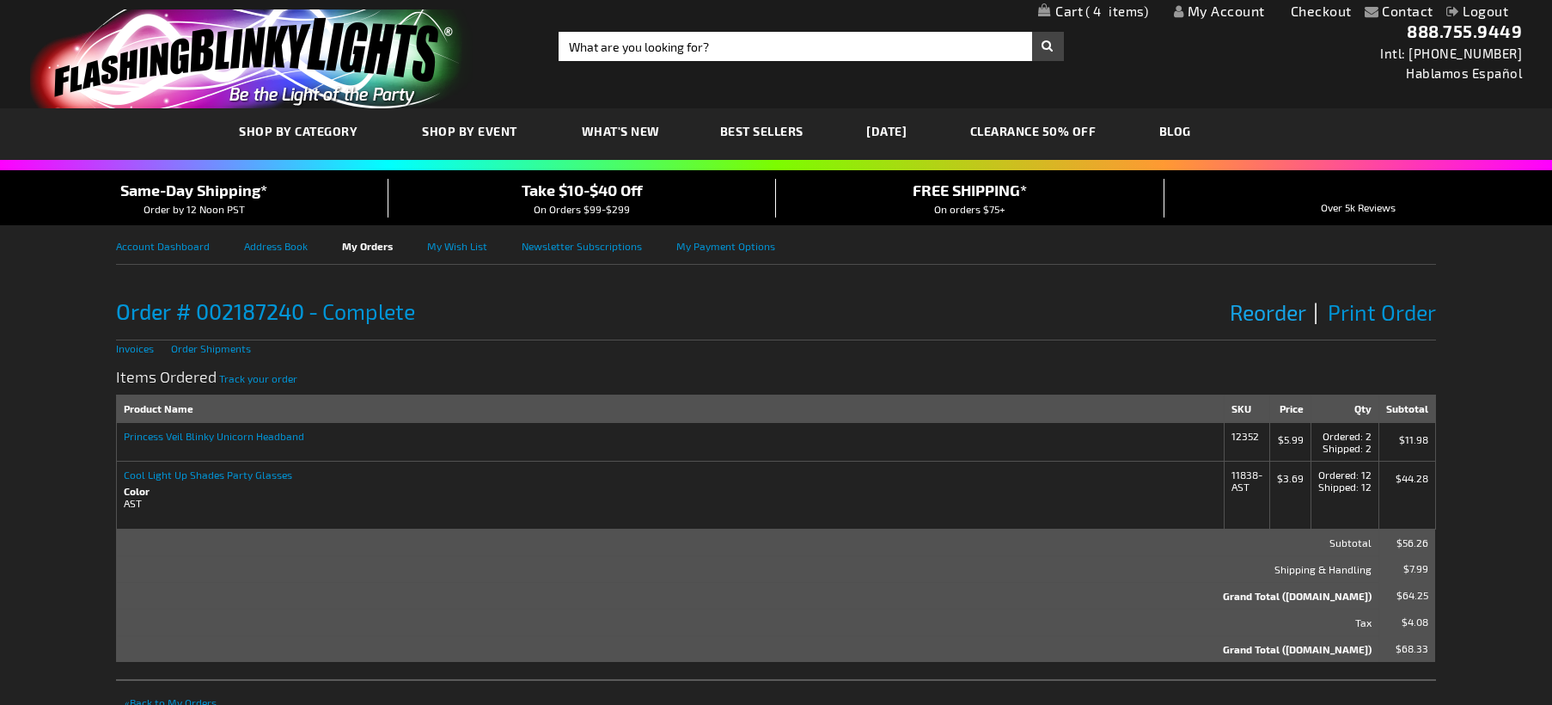
click at [1263, 311] on span "Reorder" at bounding box center [1268, 312] width 76 height 26
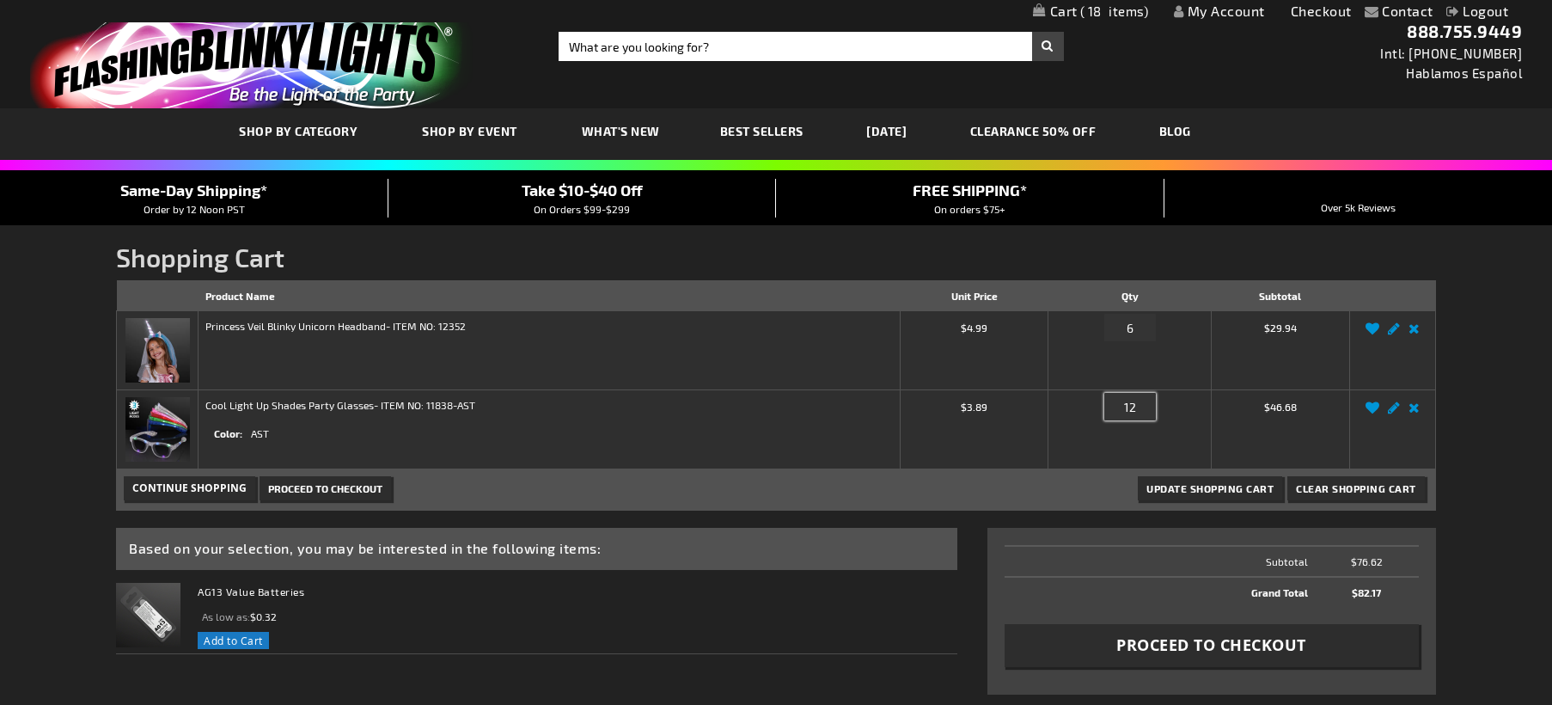
drag, startPoint x: 1141, startPoint y: 407, endPoint x: 1104, endPoint y: 407, distance: 37.0
click at [1104, 407] on input "12" at bounding box center [1130, 407] width 52 height 28
type input "0"
click at [1021, 444] on td "$3.89" at bounding box center [974, 429] width 149 height 79
click at [1415, 413] on link "Remove item" at bounding box center [1414, 413] width 20 height 0
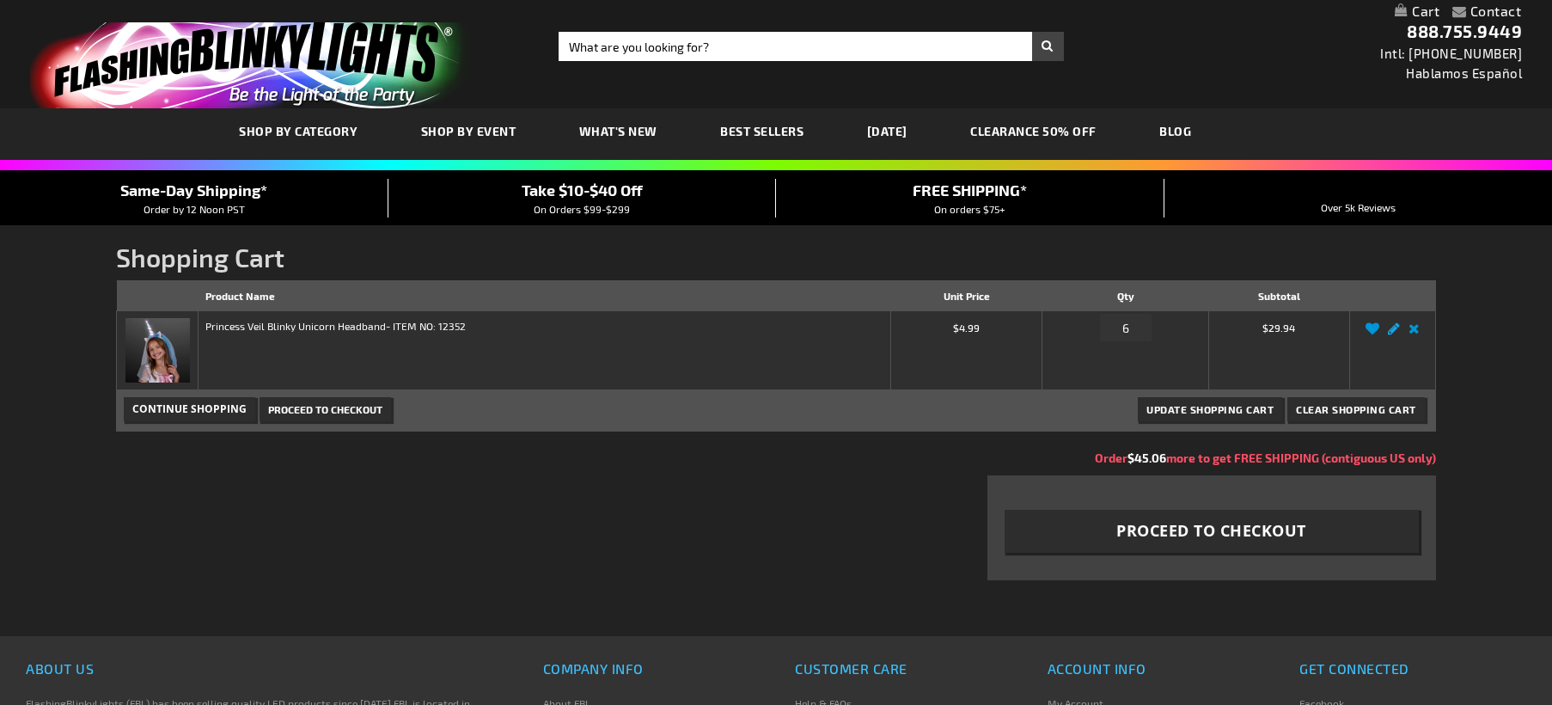
click at [1389, 333] on link "Edit" at bounding box center [1394, 333] width 21 height 0
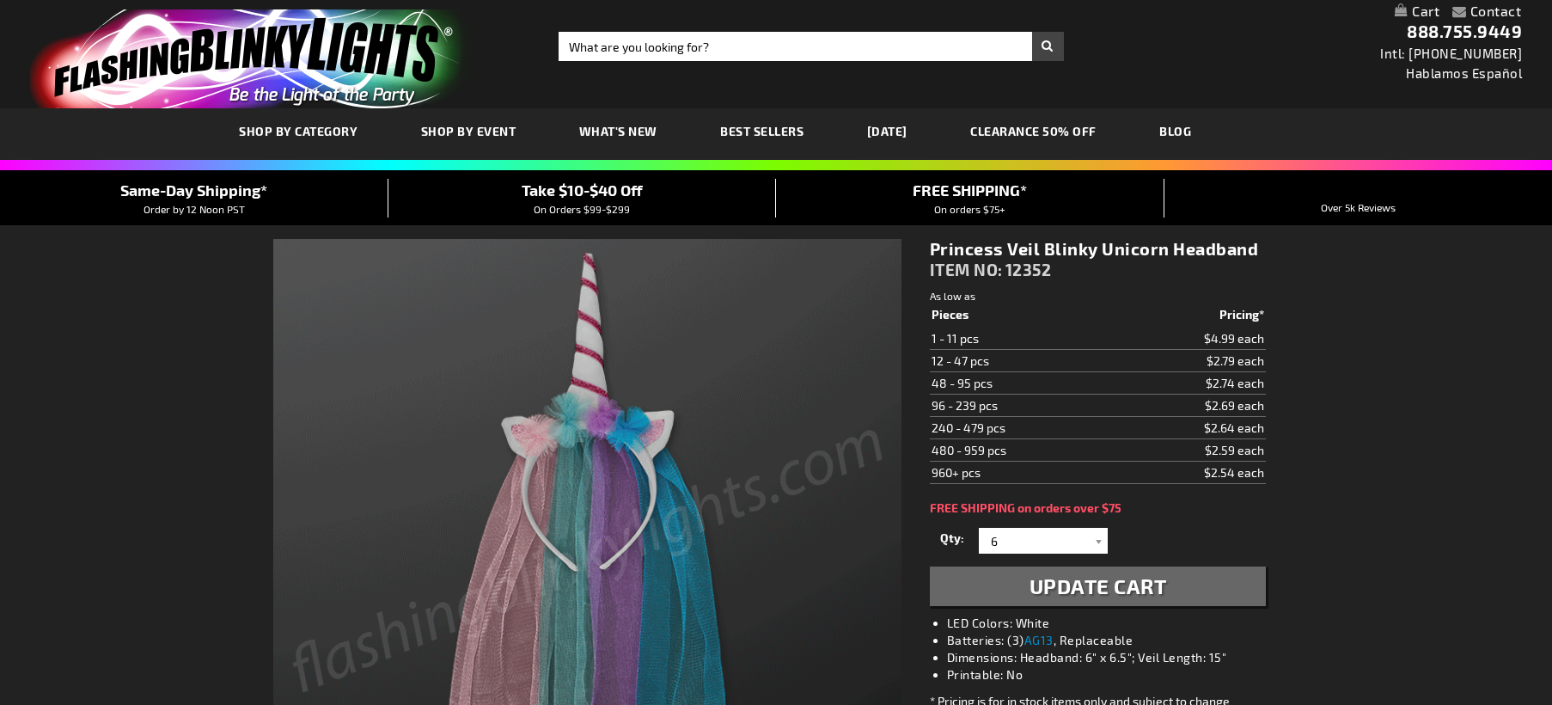
select select
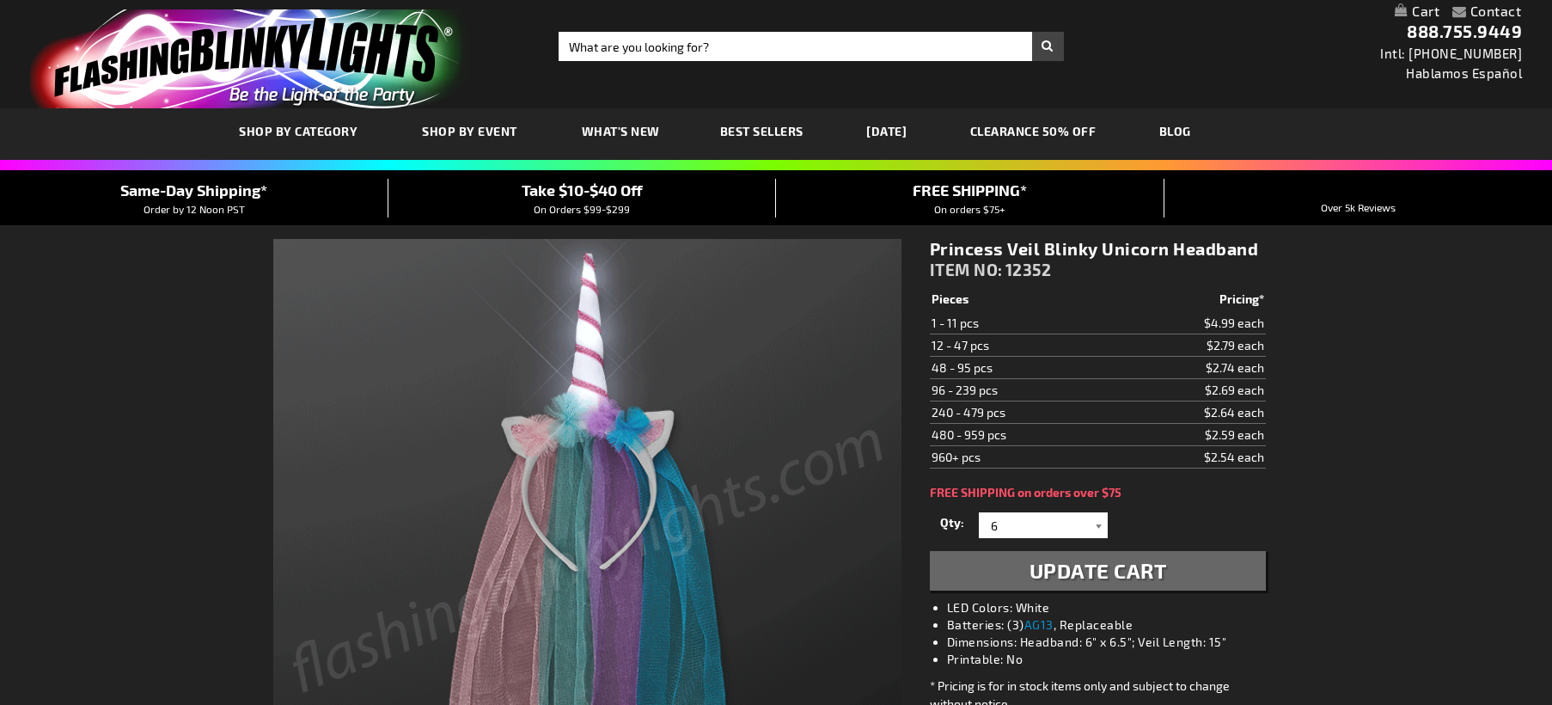
click at [1098, 517] on div at bounding box center [1099, 525] width 17 height 26
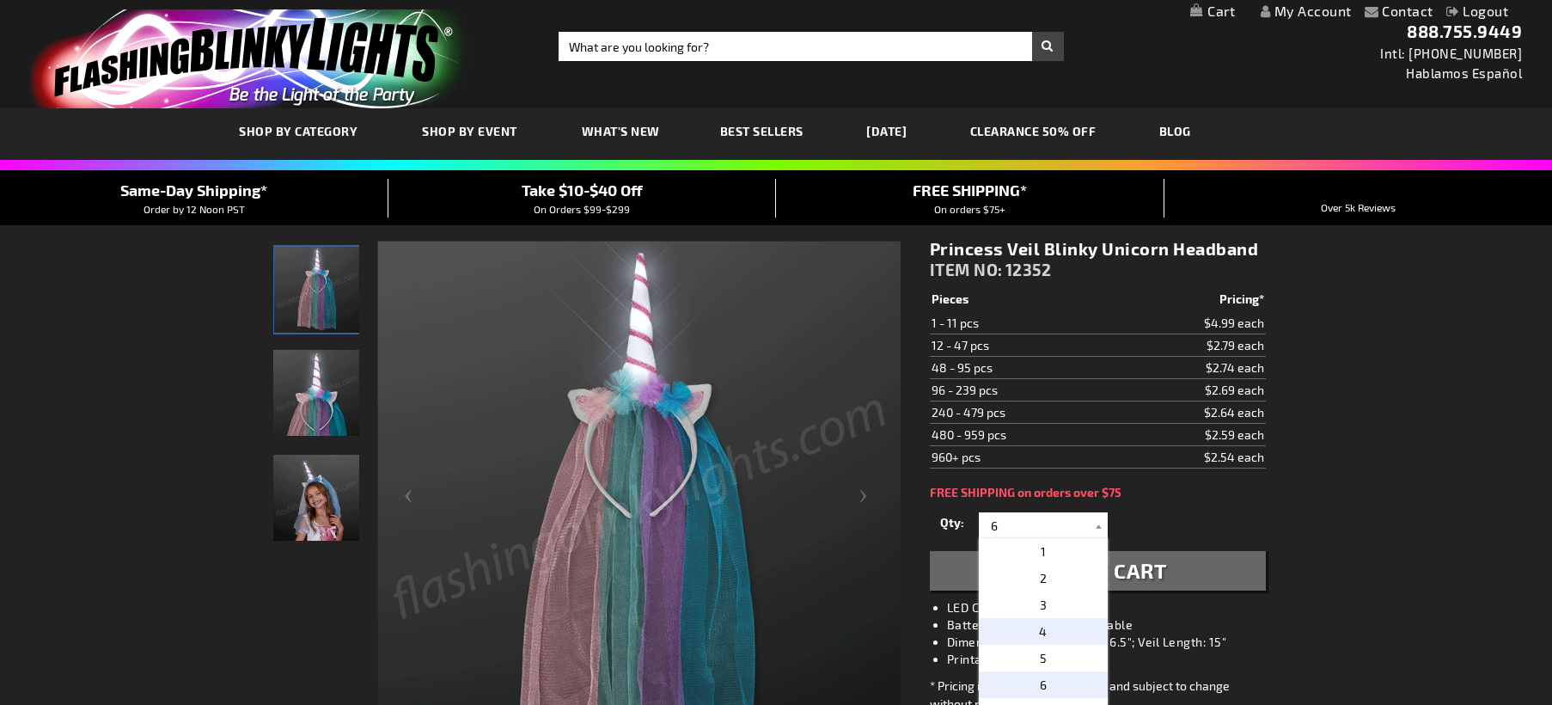
click at [1037, 631] on p "4" at bounding box center [1043, 631] width 129 height 27
type input "4"
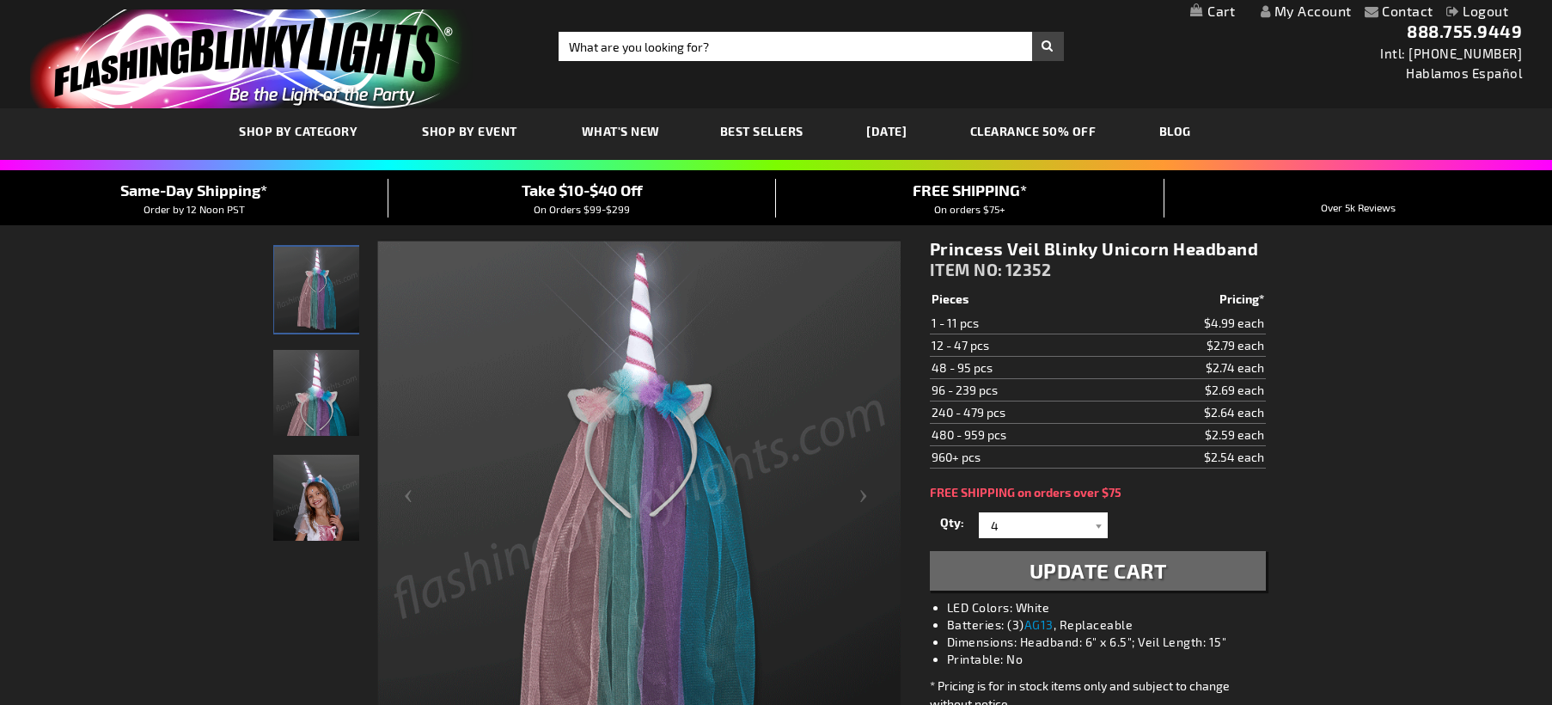
click at [1171, 566] on button "Update Cart" at bounding box center [1098, 571] width 336 height 40
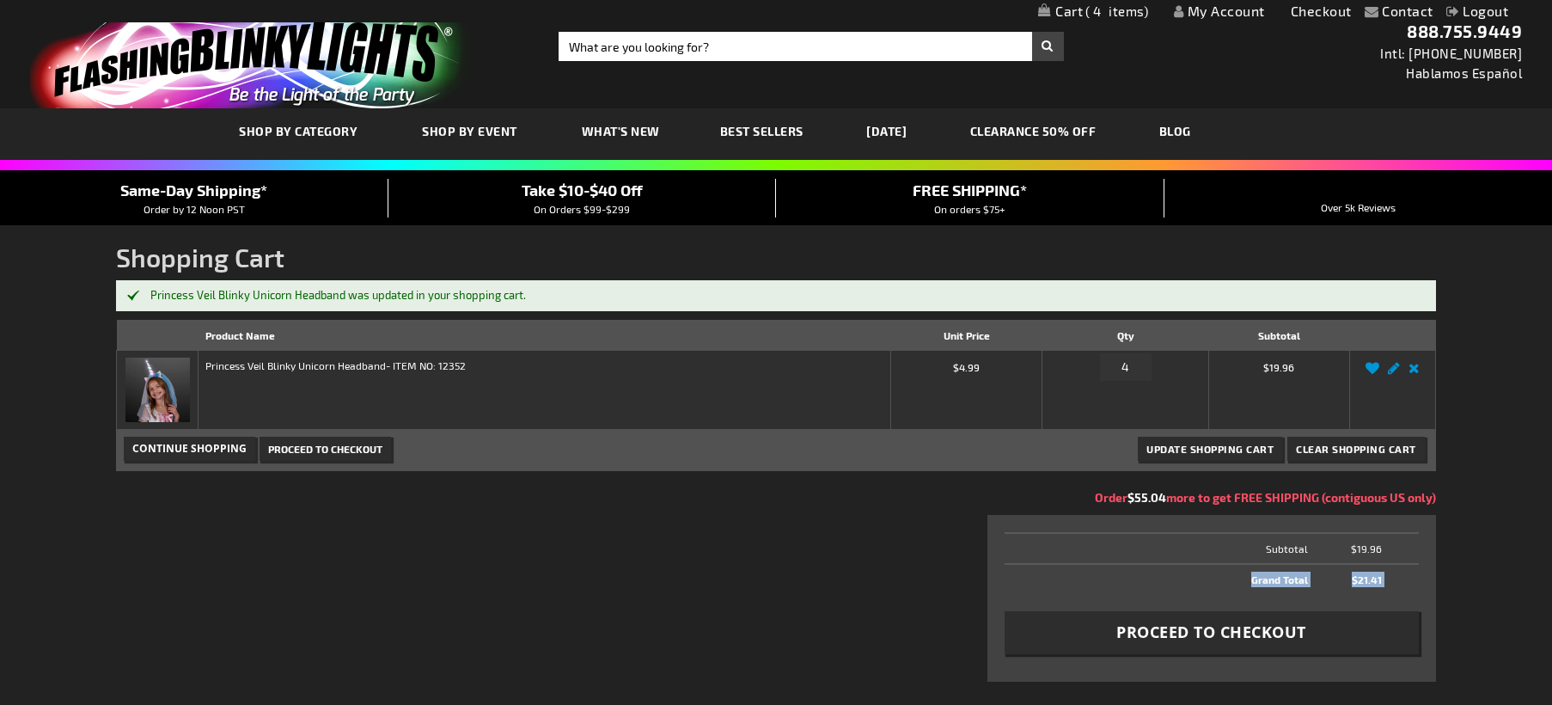
drag, startPoint x: 1174, startPoint y: 533, endPoint x: 1195, endPoint y: 587, distance: 57.9
click at [1195, 587] on div "Total Subtotal $19.96 Grand Total $21.41 Proceed to Checkout" at bounding box center [1212, 598] width 449 height 167
click at [1197, 628] on span "Proceed to Checkout" at bounding box center [1212, 631] width 190 height 21
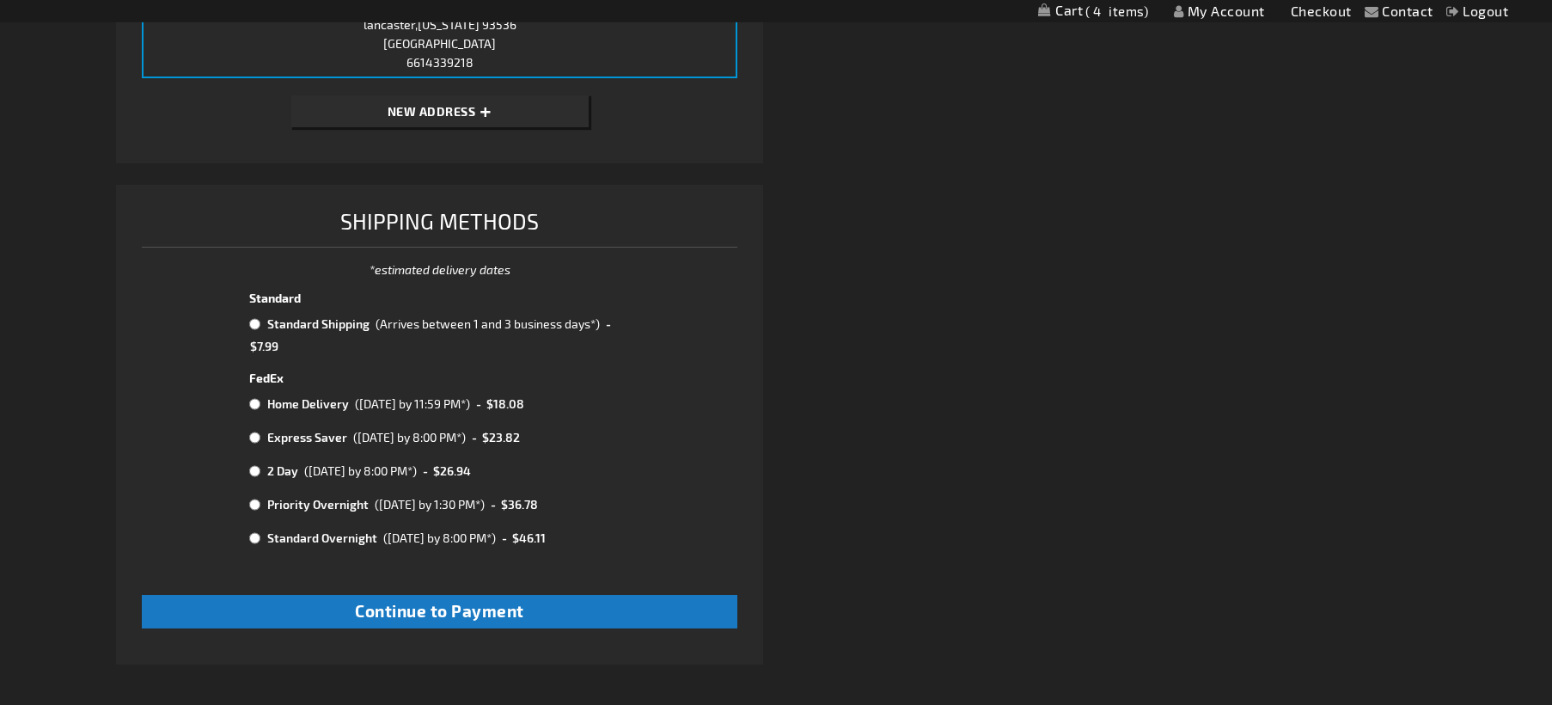
scroll to position [614, 0]
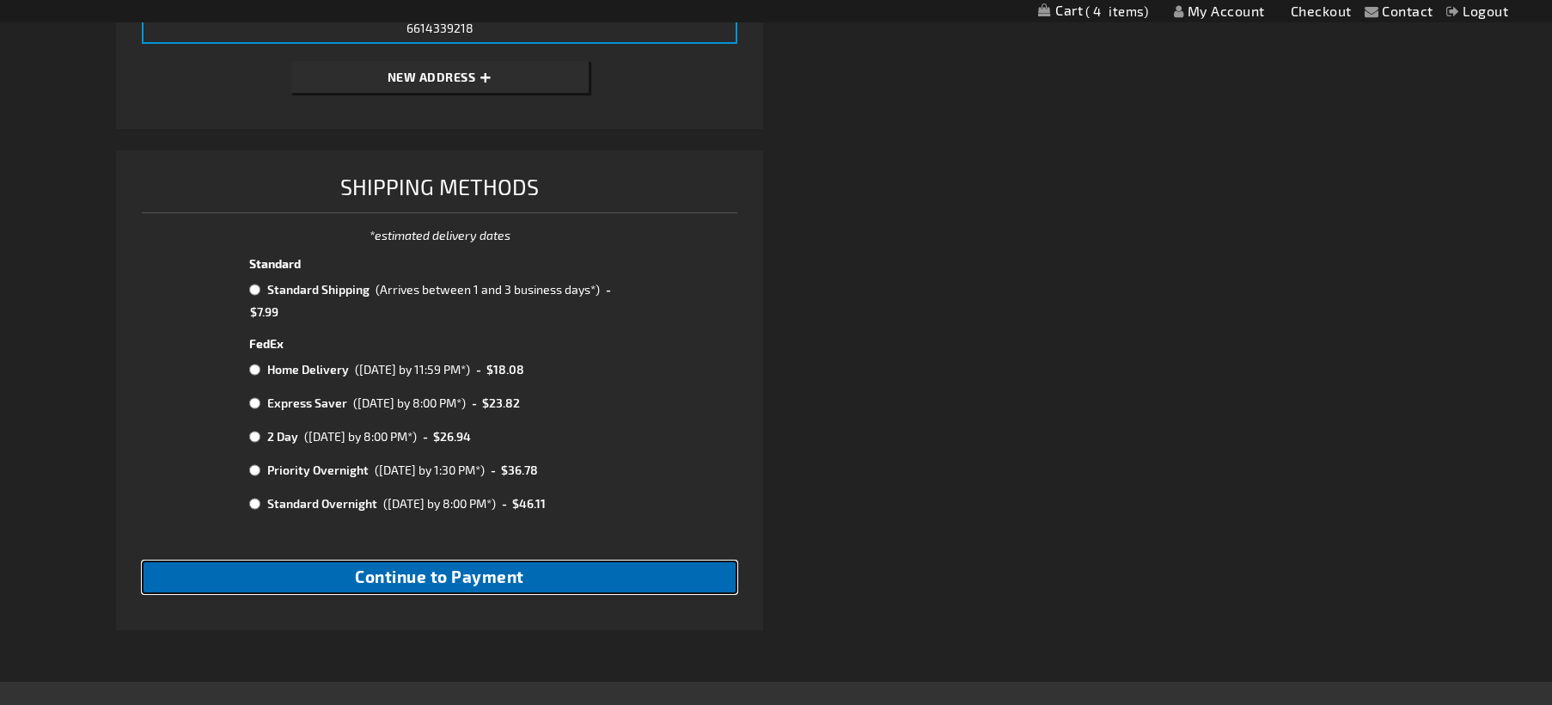
click at [476, 570] on span "Continue to Payment" at bounding box center [439, 576] width 169 height 20
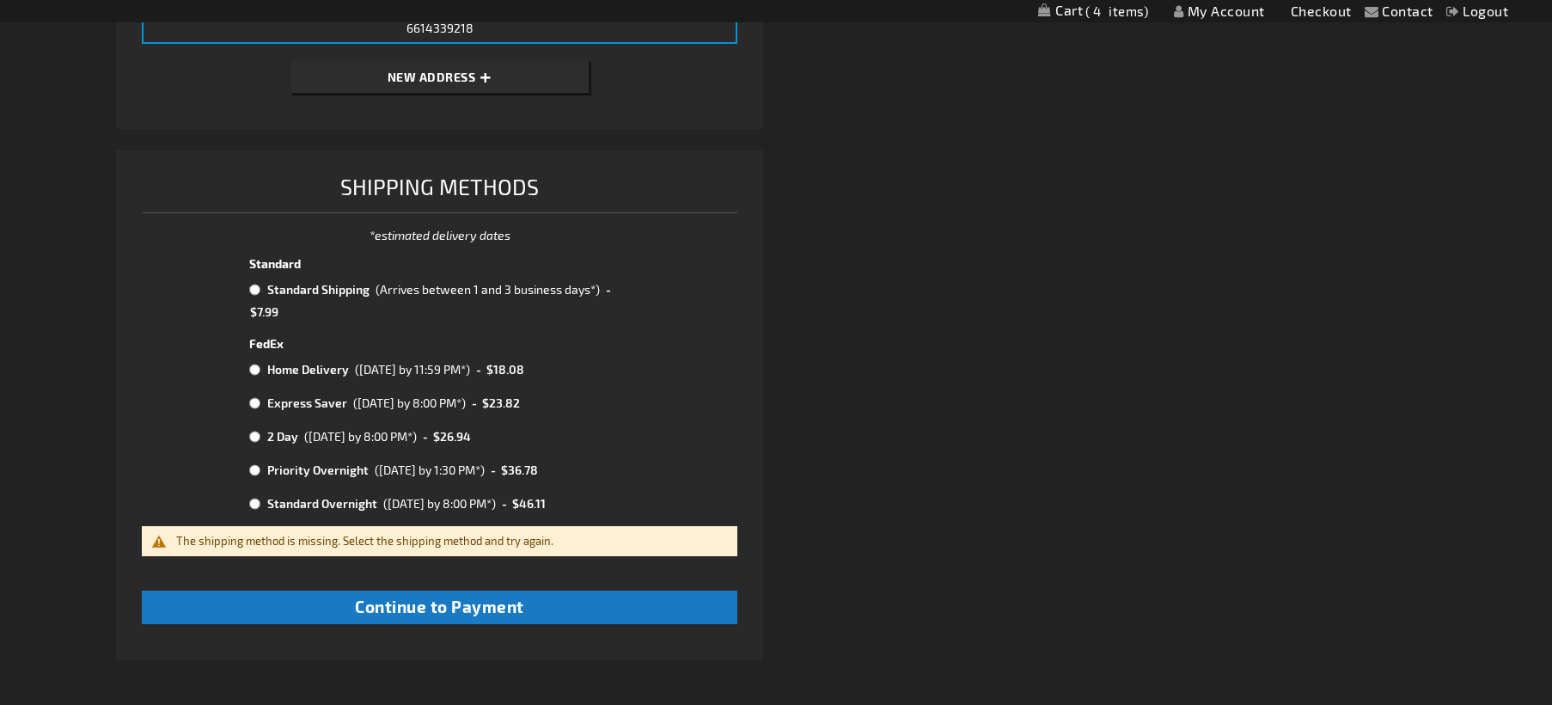
click at [267, 296] on td "Standard Shipping" at bounding box center [317, 289] width 108 height 22
radio input "true"
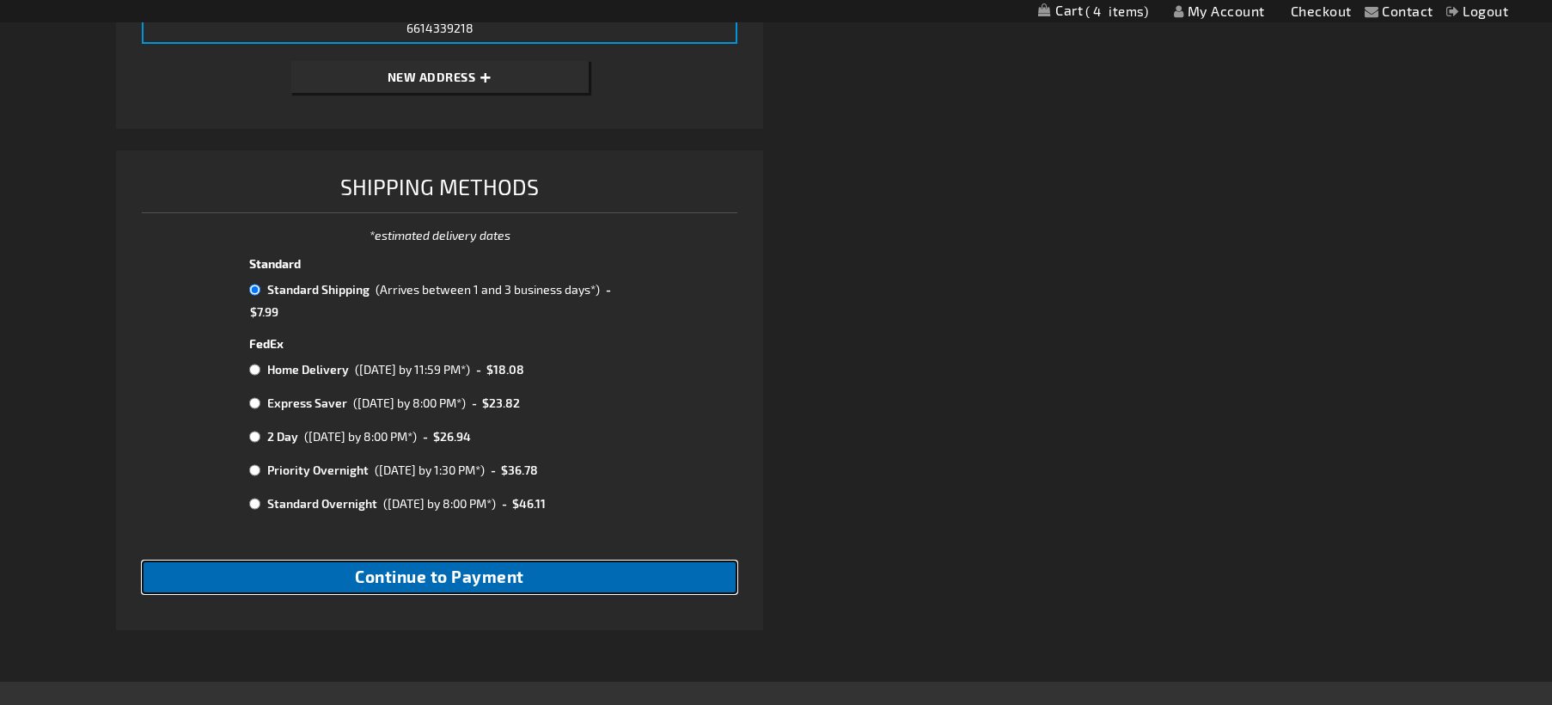
click at [431, 572] on span "Continue to Payment" at bounding box center [439, 576] width 169 height 20
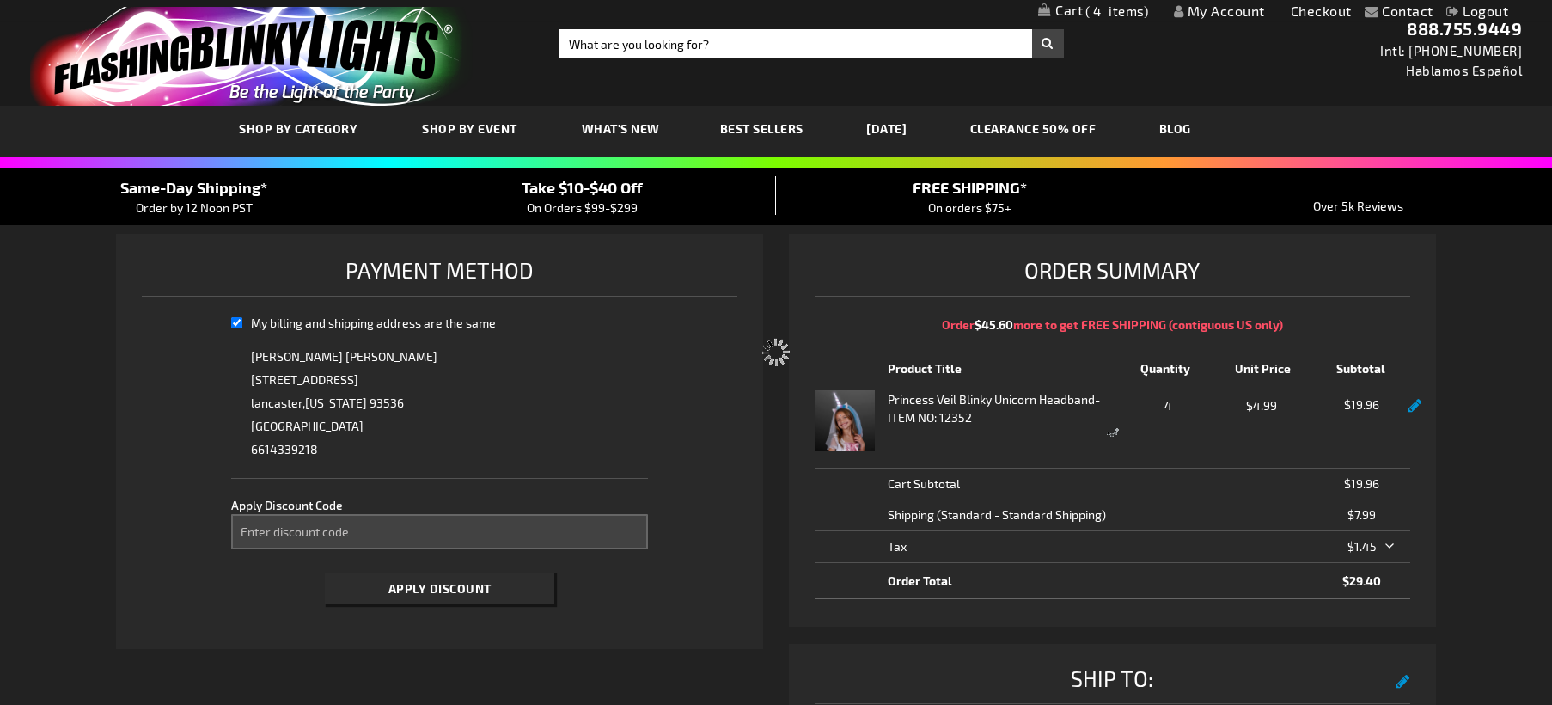
scroll to position [1, 0]
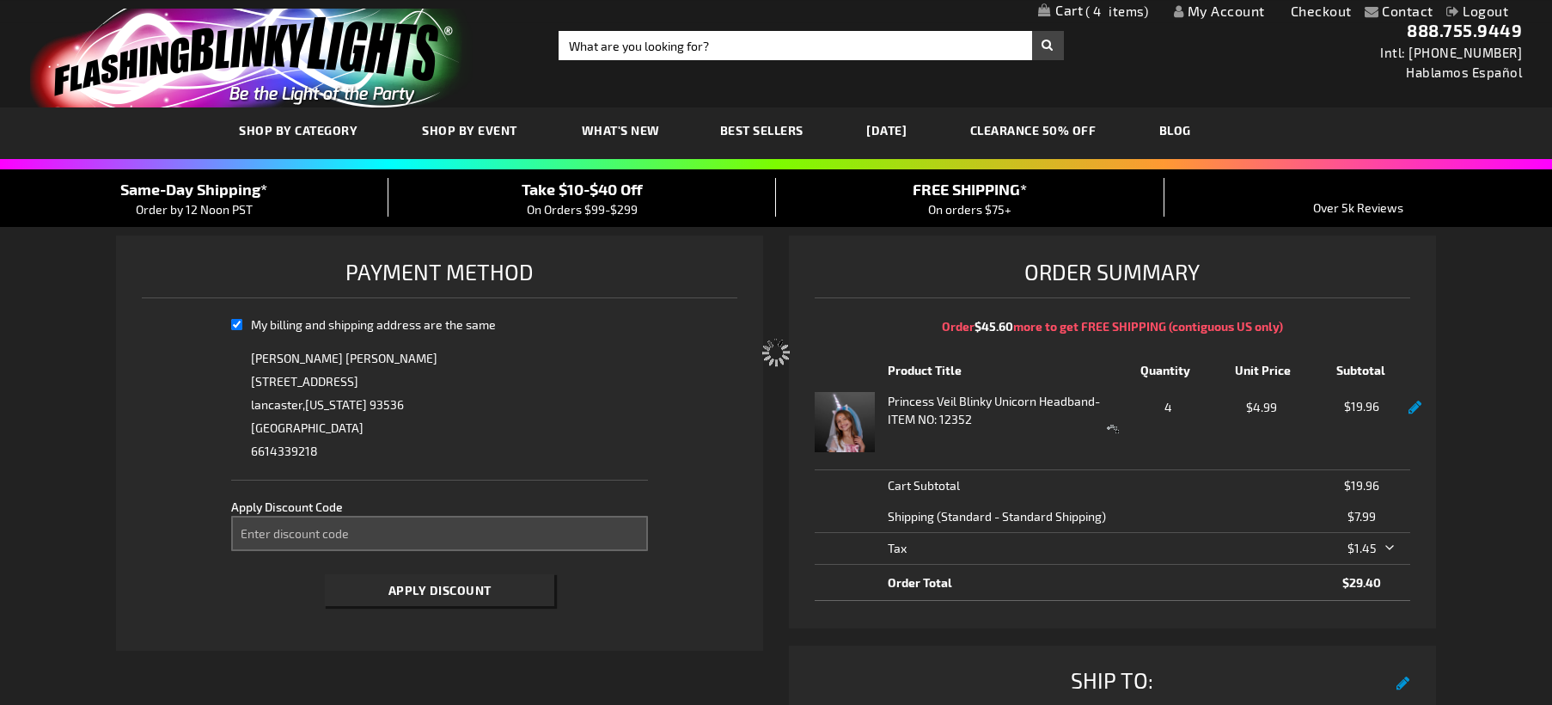
select select "6e556e96651e12ec877793bd7ae8adbefdb189ef"
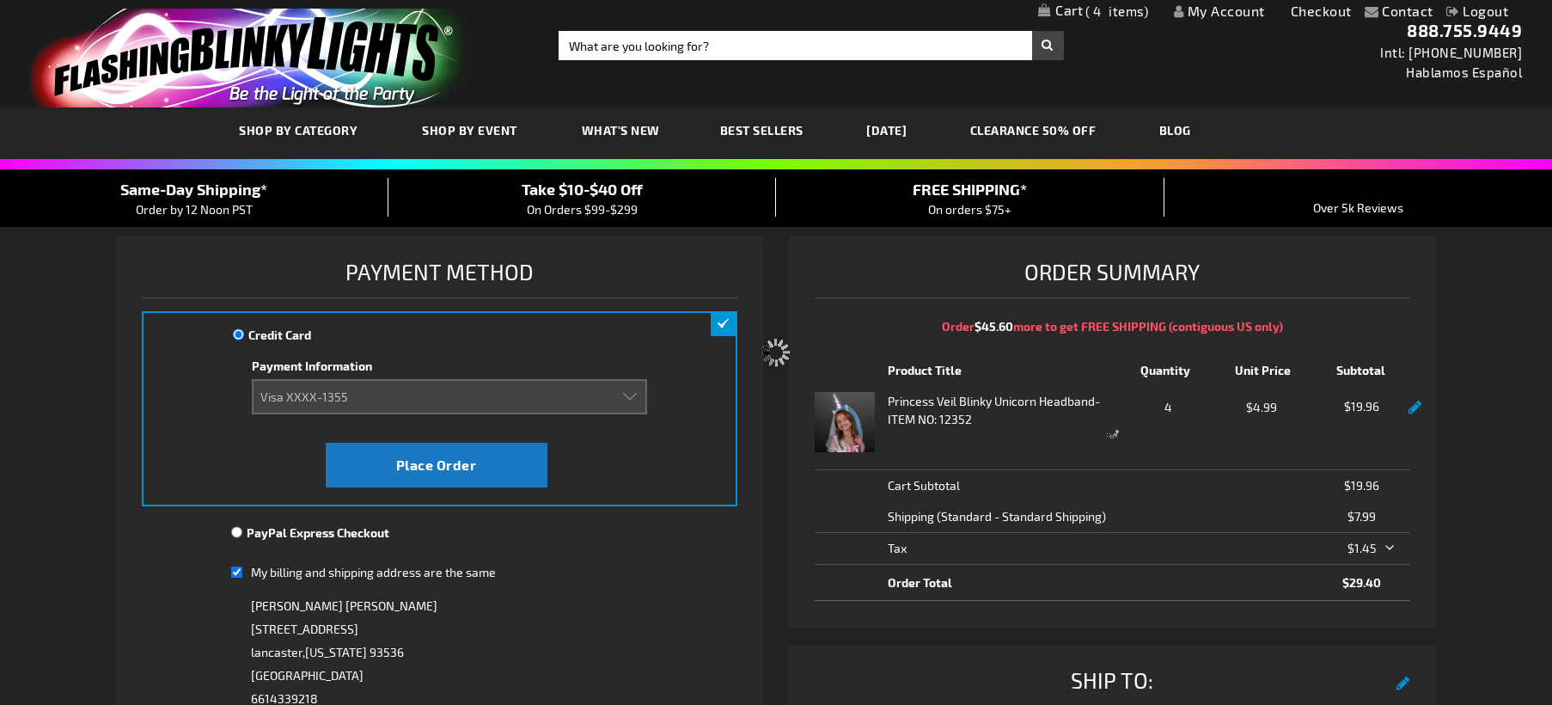
scroll to position [0, 0]
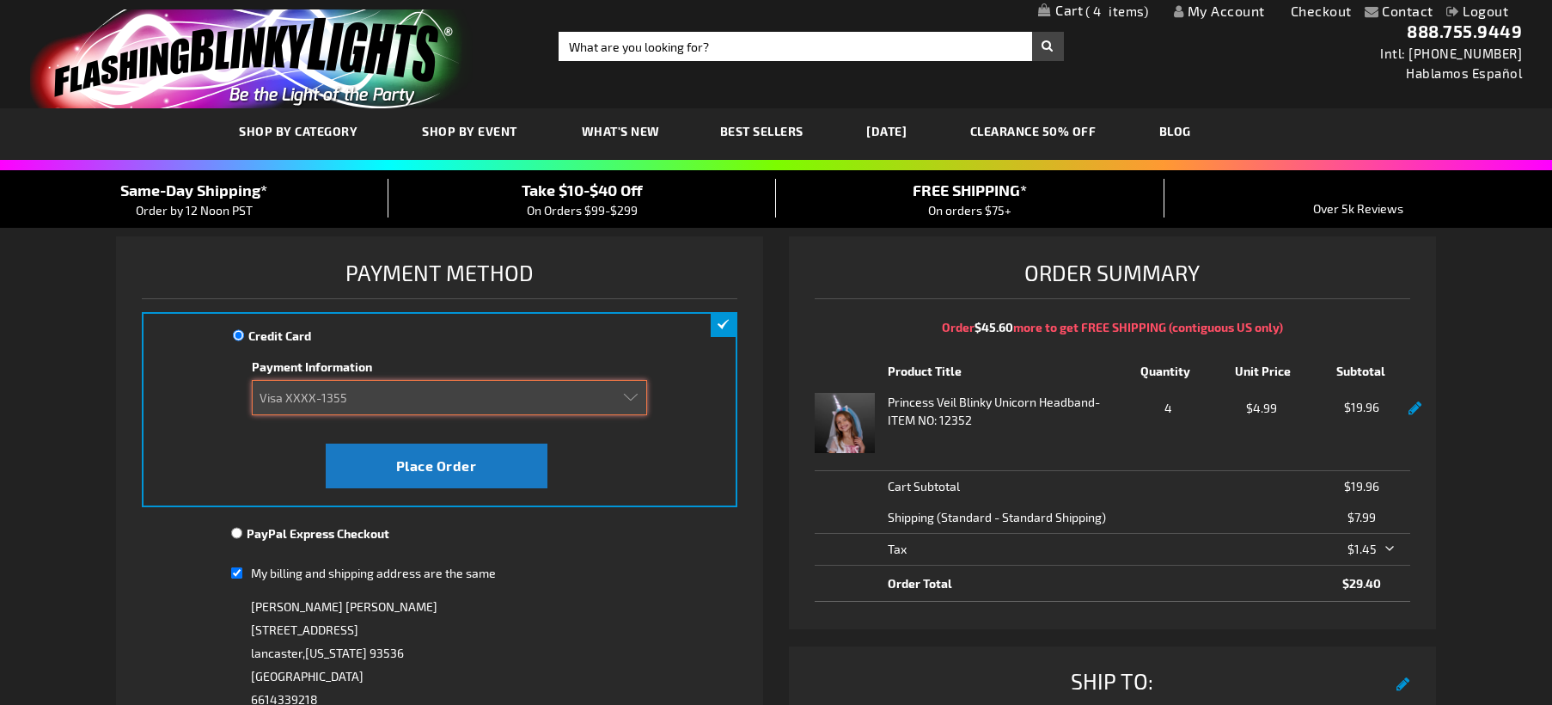
click at [252, 380] on select "Add new card Visa XXXX-1355 Visa XXXX-1355" at bounding box center [449, 397] width 395 height 35
click at [606, 542] on div "PayPal Express Checkout" at bounding box center [439, 539] width 417 height 31
click at [252, 380] on select "Add new card Visa XXXX-1355 Visa XXXX-1355" at bounding box center [449, 397] width 395 height 35
click option "Add new card" at bounding box center [0, 0] width 0 height 0
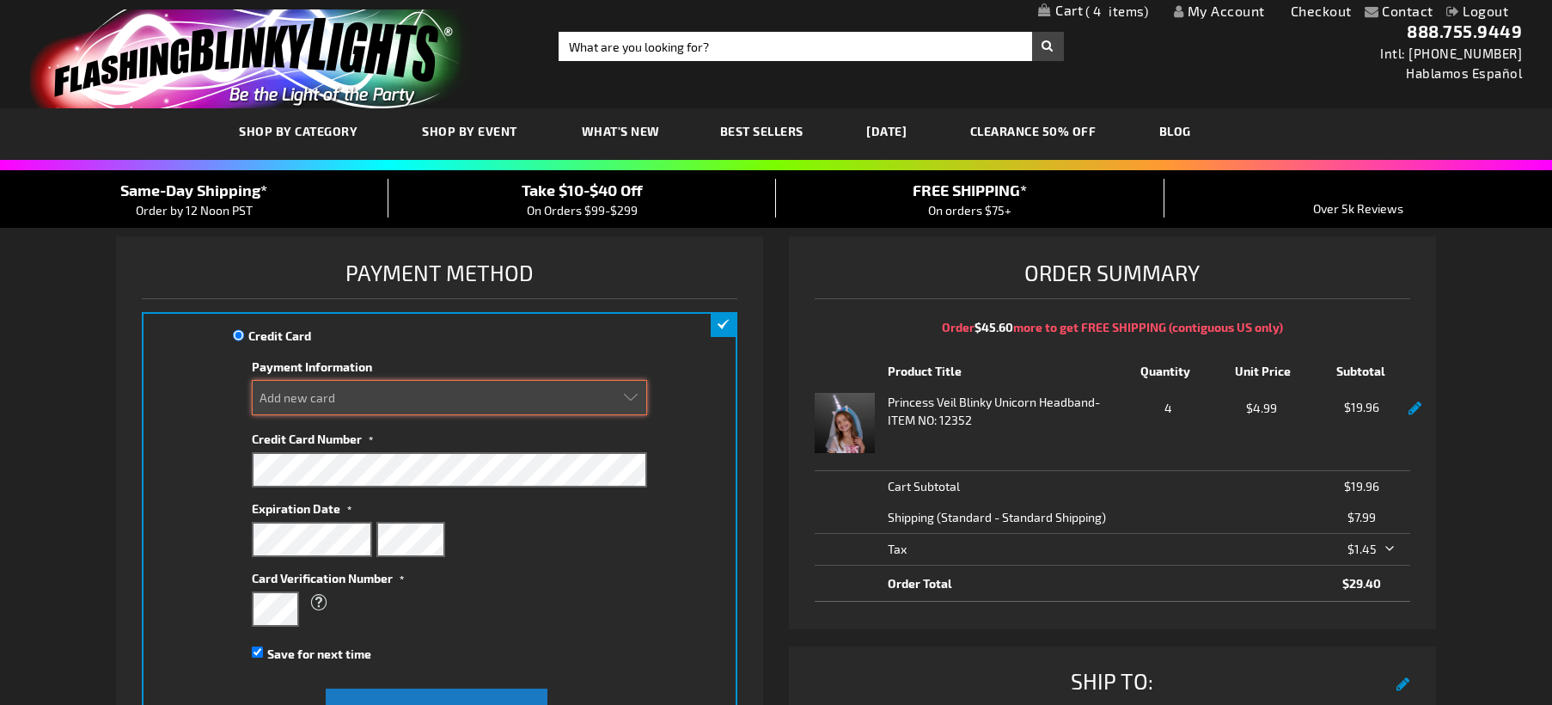
click at [252, 380] on select "Add new card Visa XXXX-1355 Visa XXXX-1355" at bounding box center [449, 397] width 395 height 35
drag, startPoint x: 299, startPoint y: 401, endPoint x: 222, endPoint y: 451, distance: 92.5
click at [222, 451] on div "Credit Card Credit Card Information Payment Information Add new card Visa XXXX-…" at bounding box center [440, 532] width 596 height 440
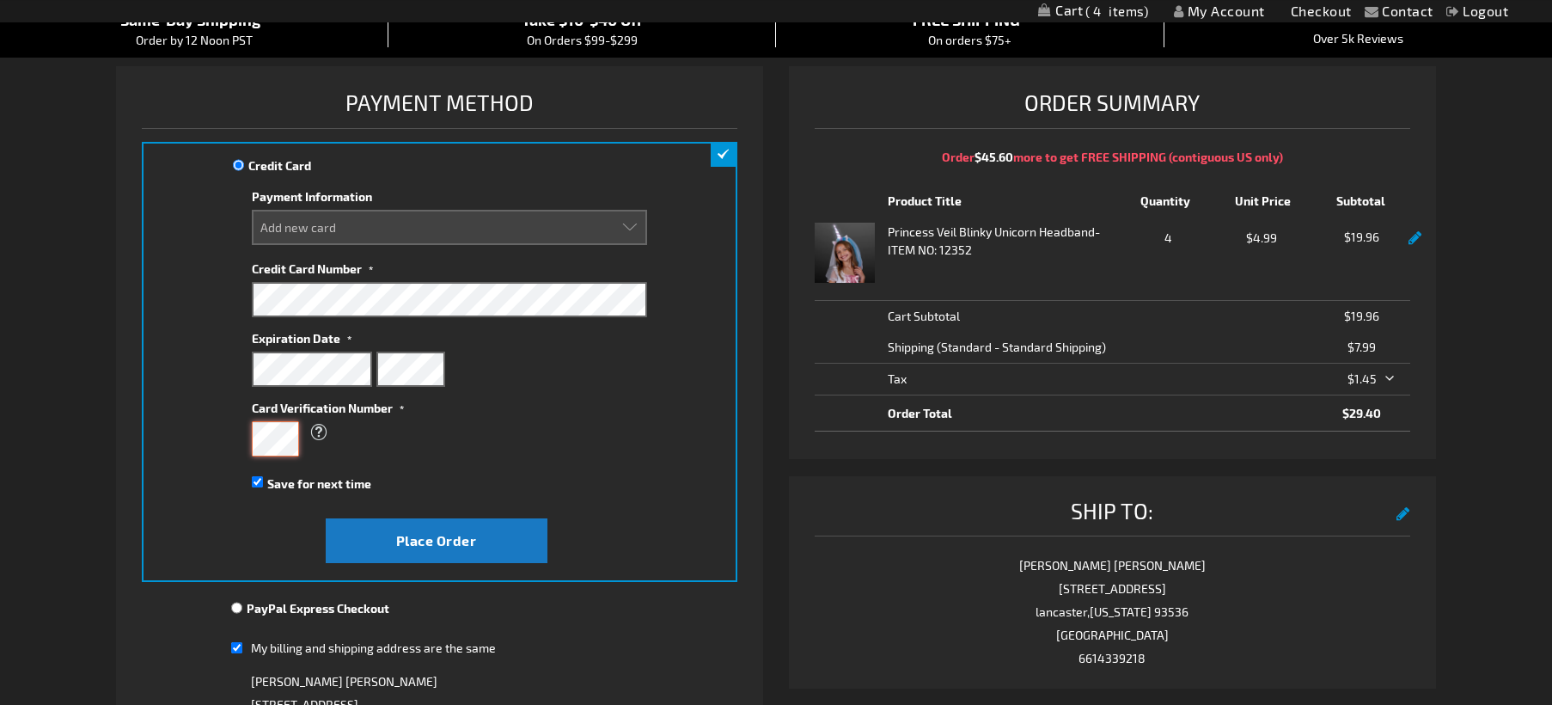
scroll to position [175, 0]
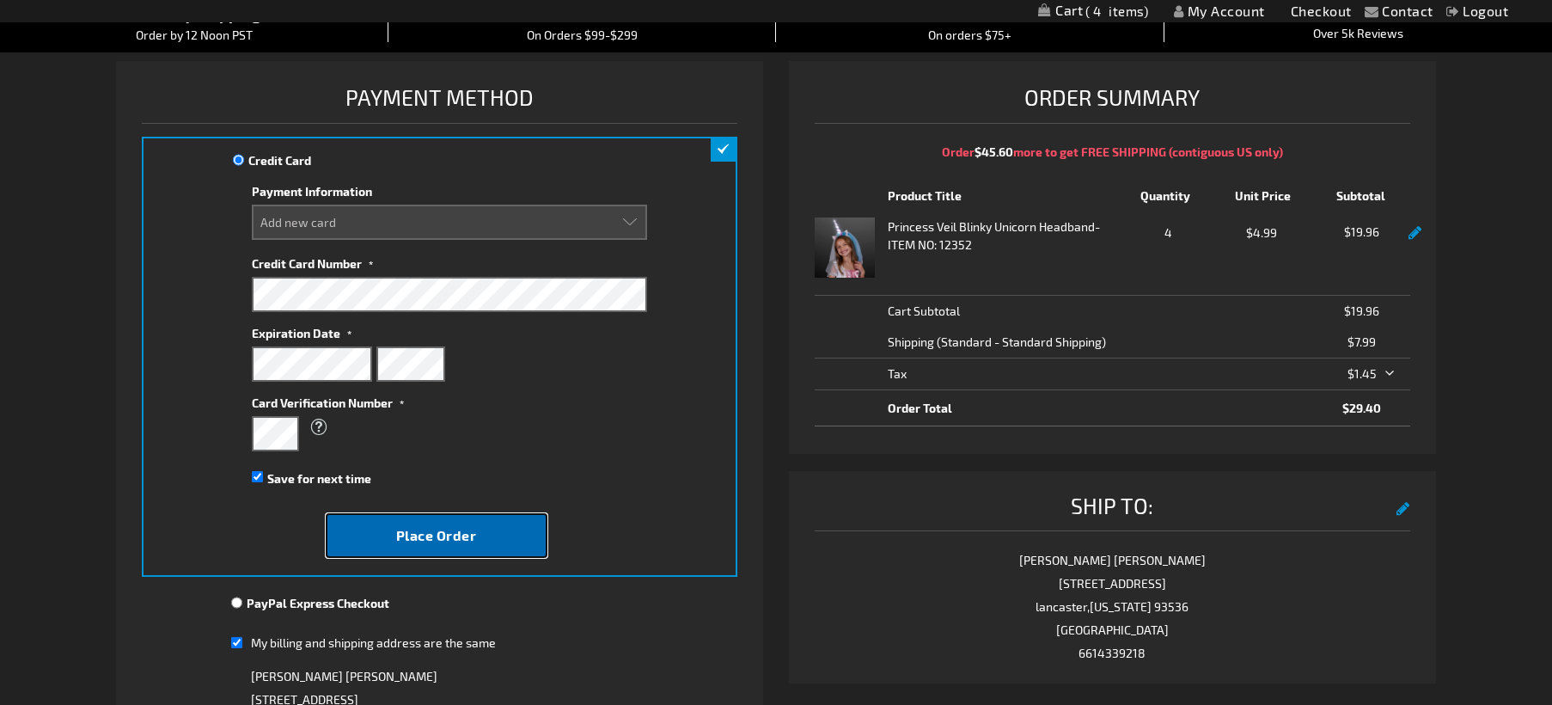
click at [411, 534] on span "Place Order" at bounding box center [436, 535] width 81 height 16
select select
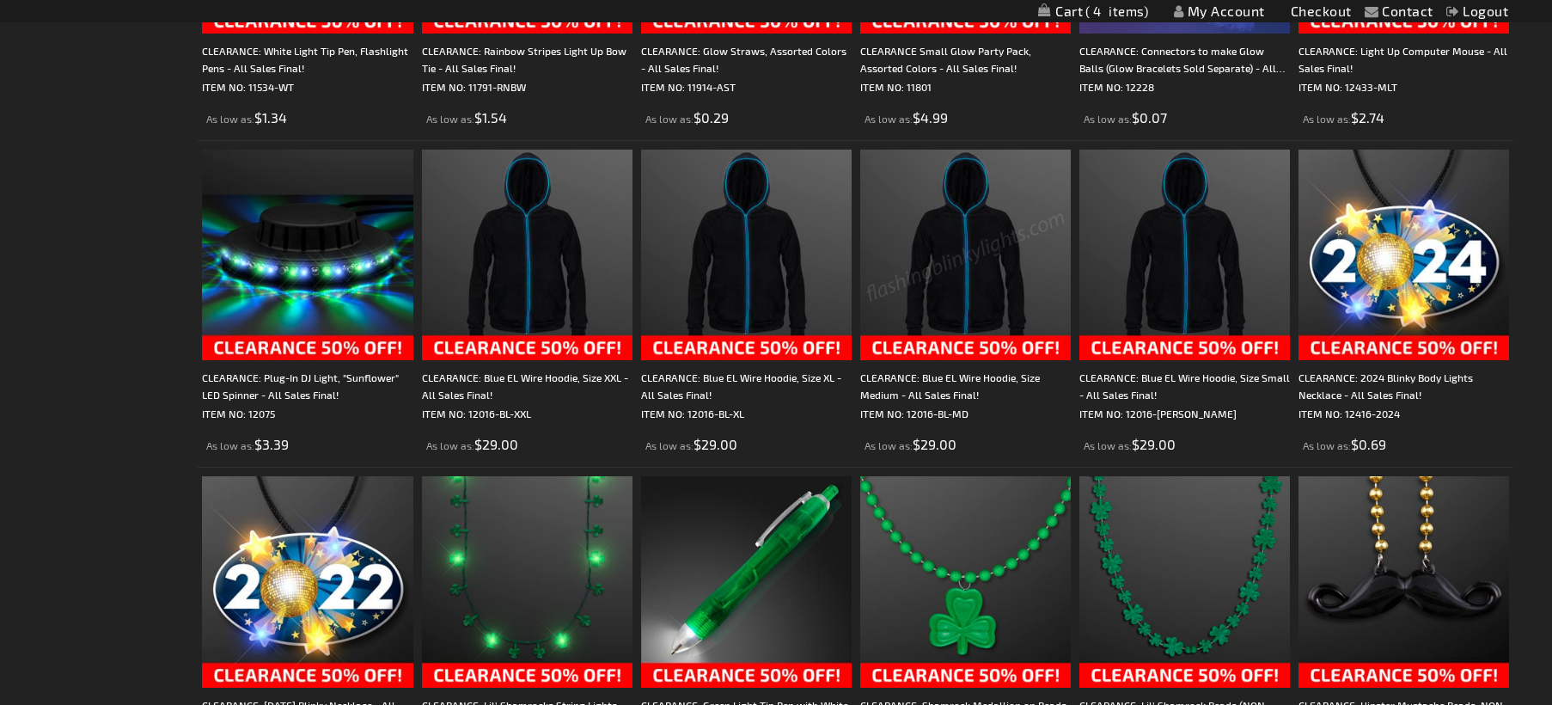
scroll to position [1741, 0]
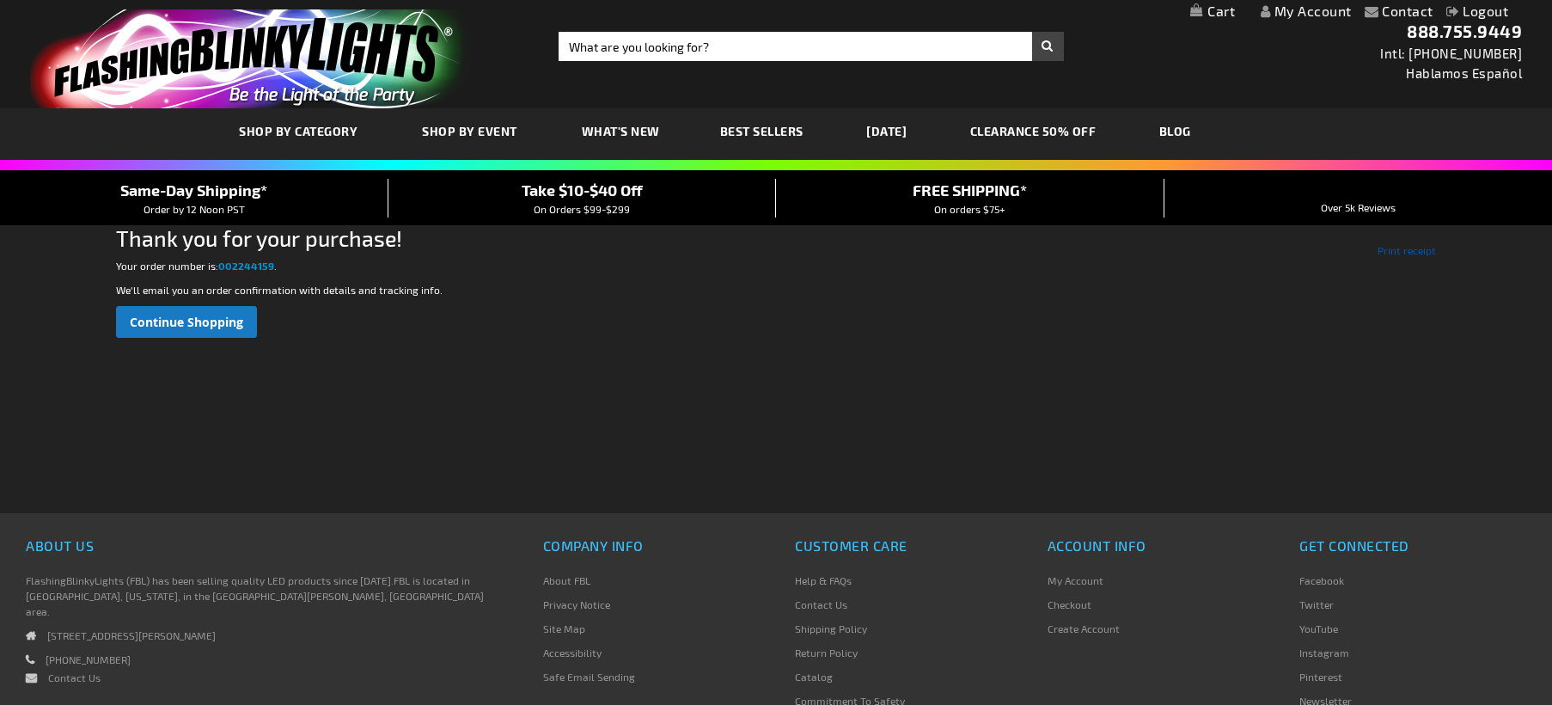
click at [1411, 247] on link "Print receipt" at bounding box center [1407, 249] width 58 height 15
